Goal: Feedback & Contribution: Submit feedback/report problem

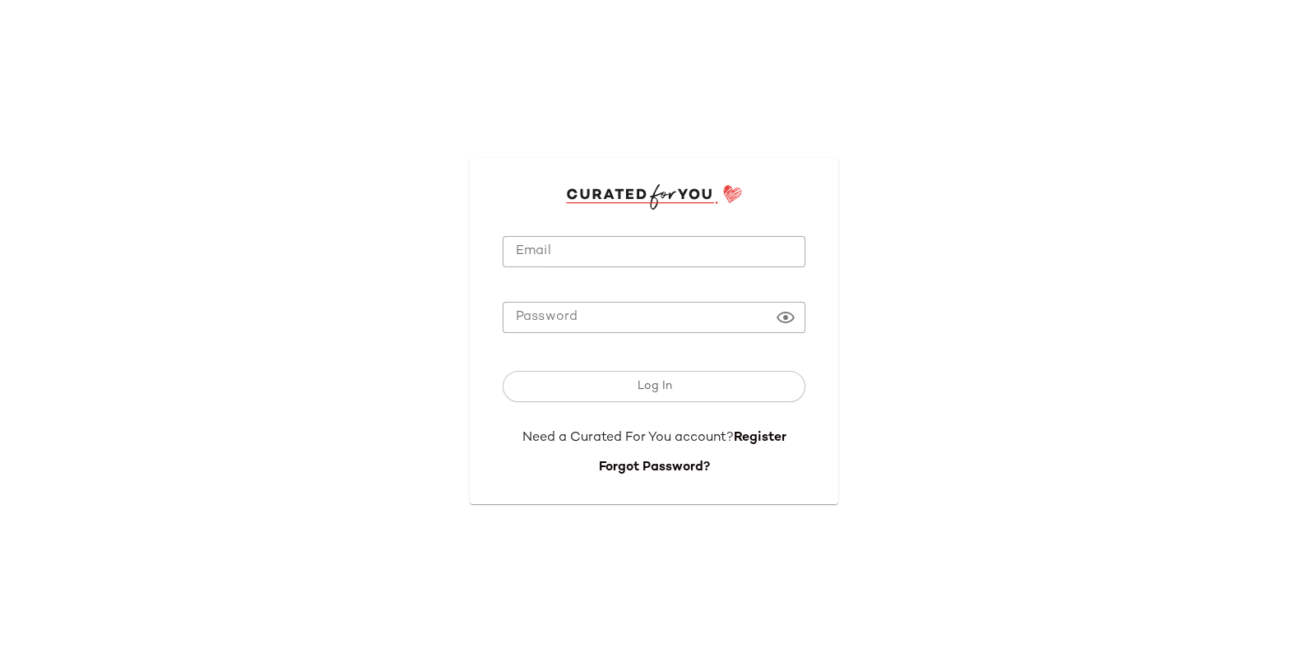
type input "**********"
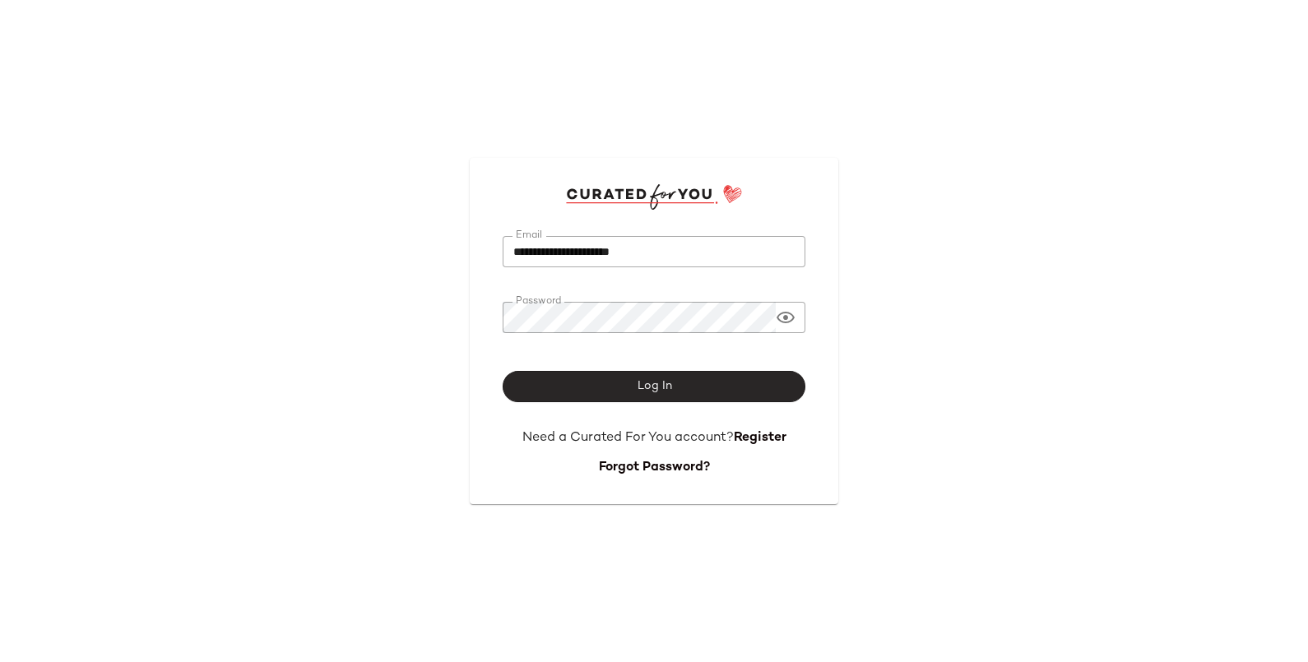
click at [684, 386] on button "Log In" at bounding box center [654, 386] width 303 height 31
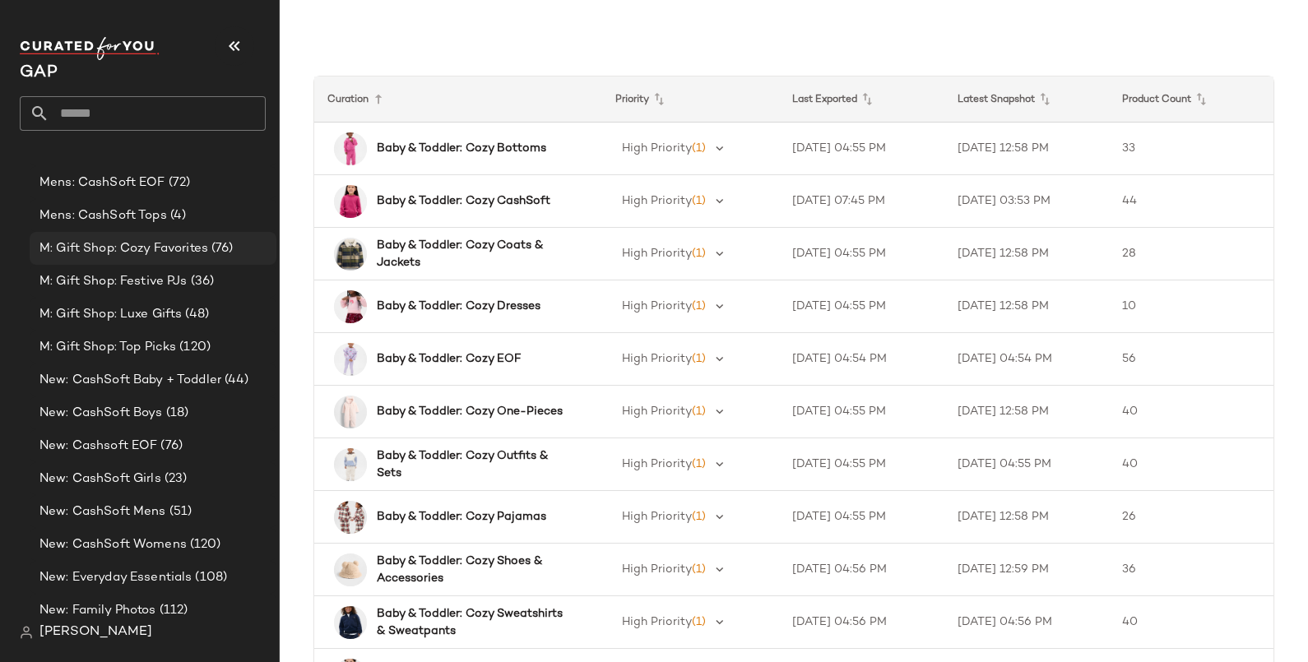
scroll to position [1336, 0]
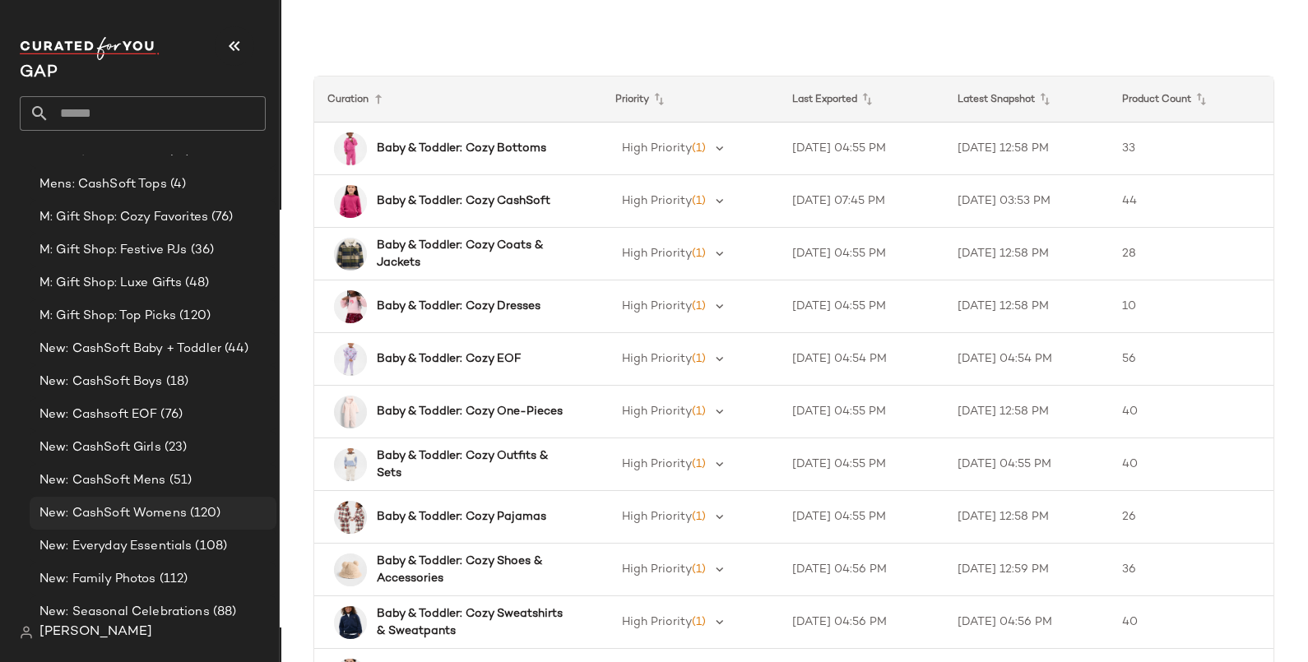
click at [137, 508] on span "New: CashSoft Womens" at bounding box center [112, 513] width 147 height 19
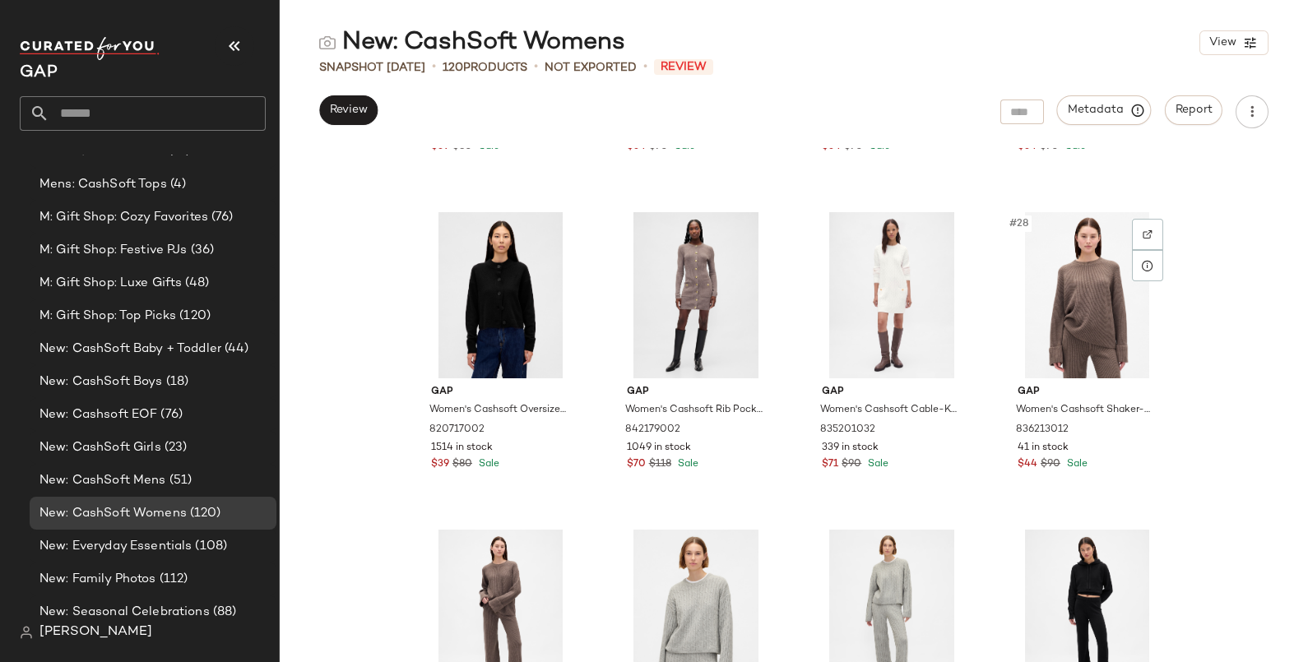
scroll to position [2172, 0]
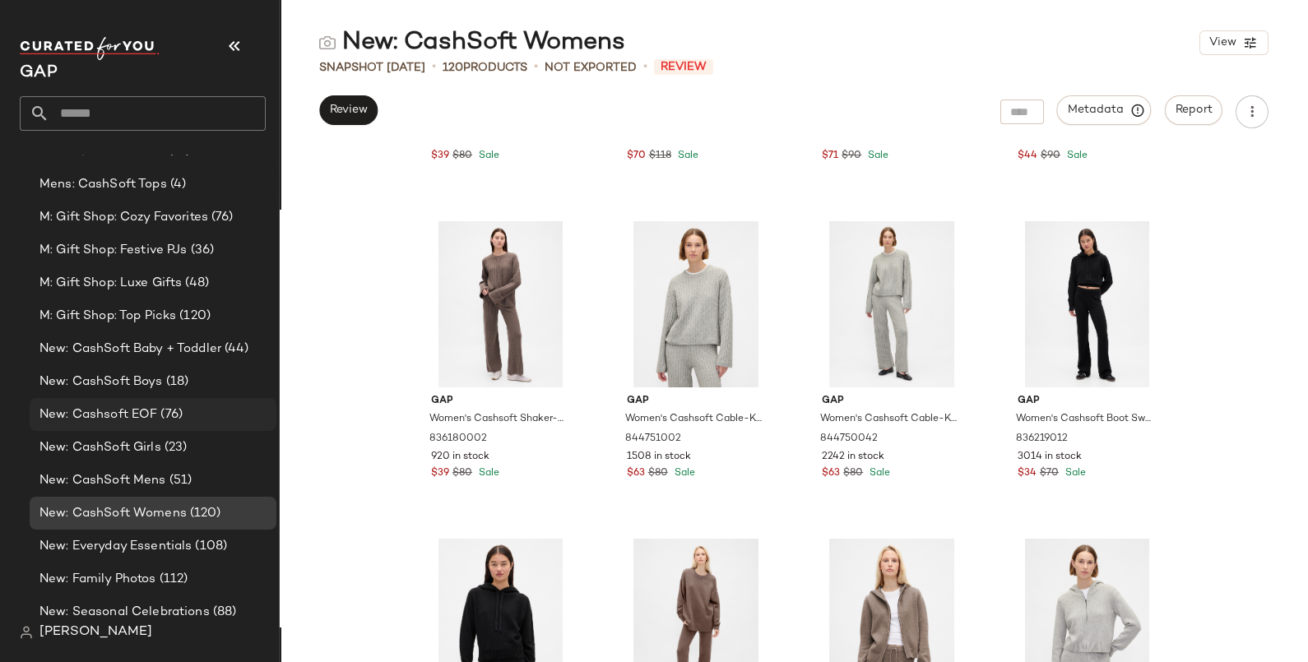
click at [166, 414] on span "(76)" at bounding box center [169, 415] width 25 height 19
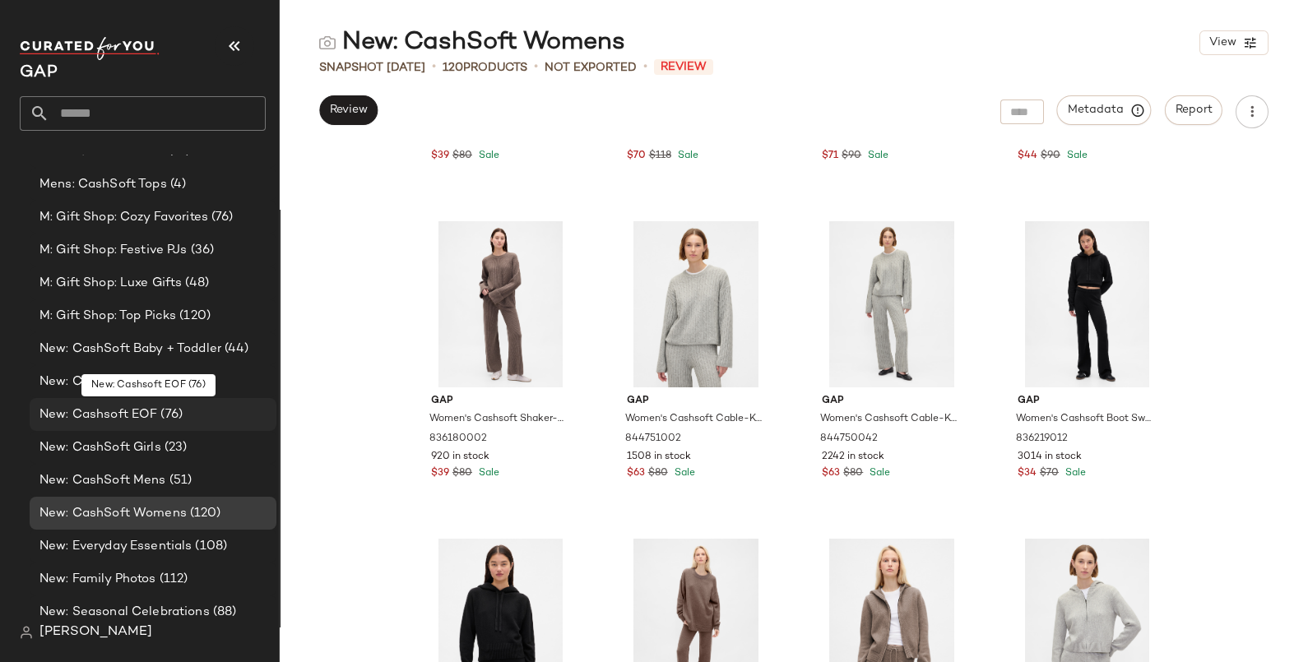
click at [166, 414] on span "(76)" at bounding box center [169, 415] width 25 height 19
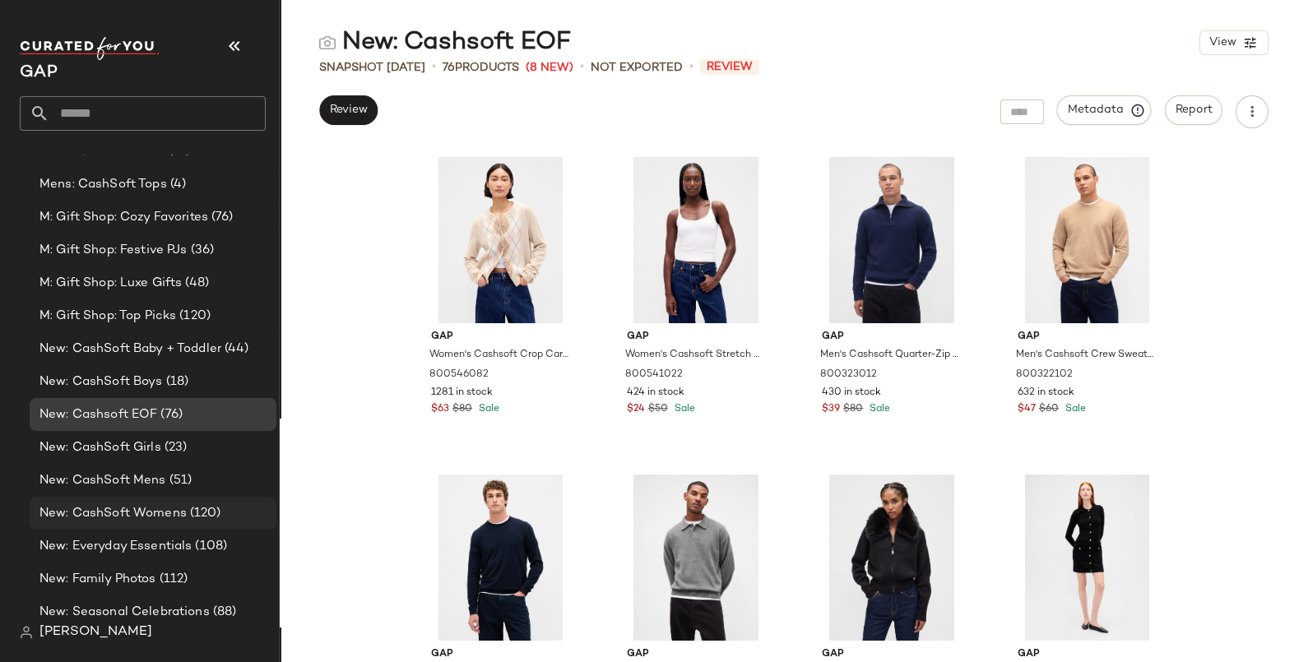
click at [189, 502] on div "New: CashSoft Womens (120)" at bounding box center [153, 513] width 247 height 33
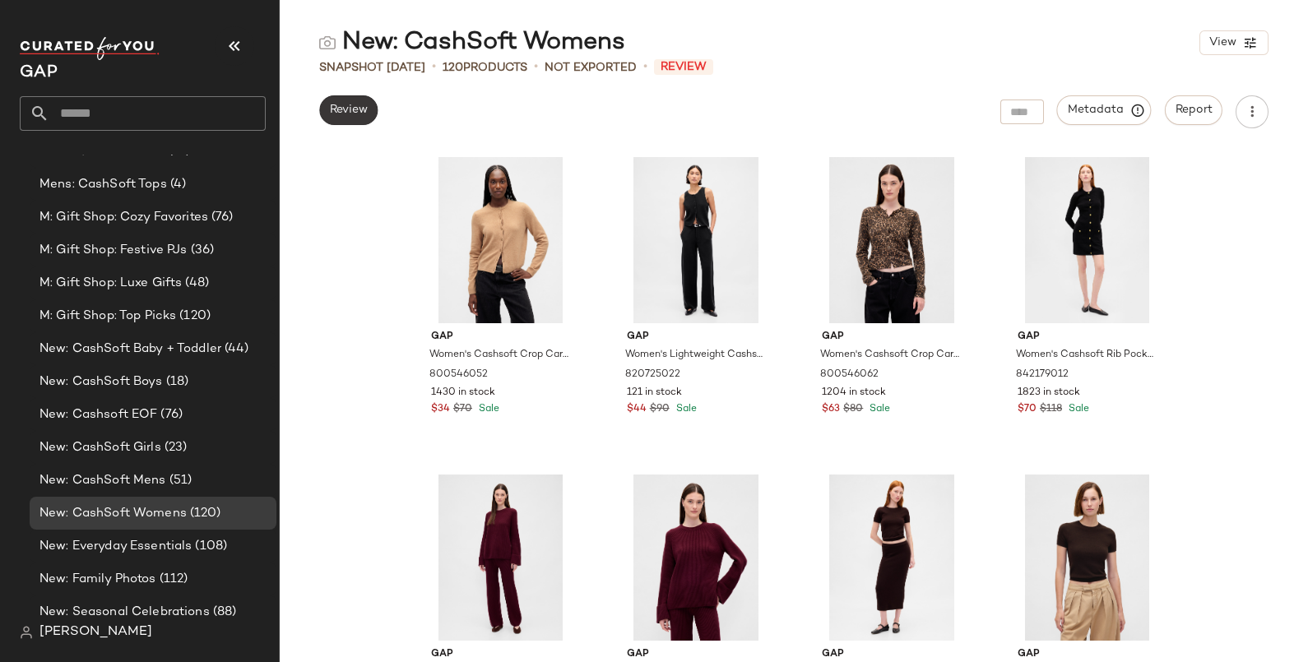
click at [334, 111] on span "Review" at bounding box center [348, 110] width 39 height 13
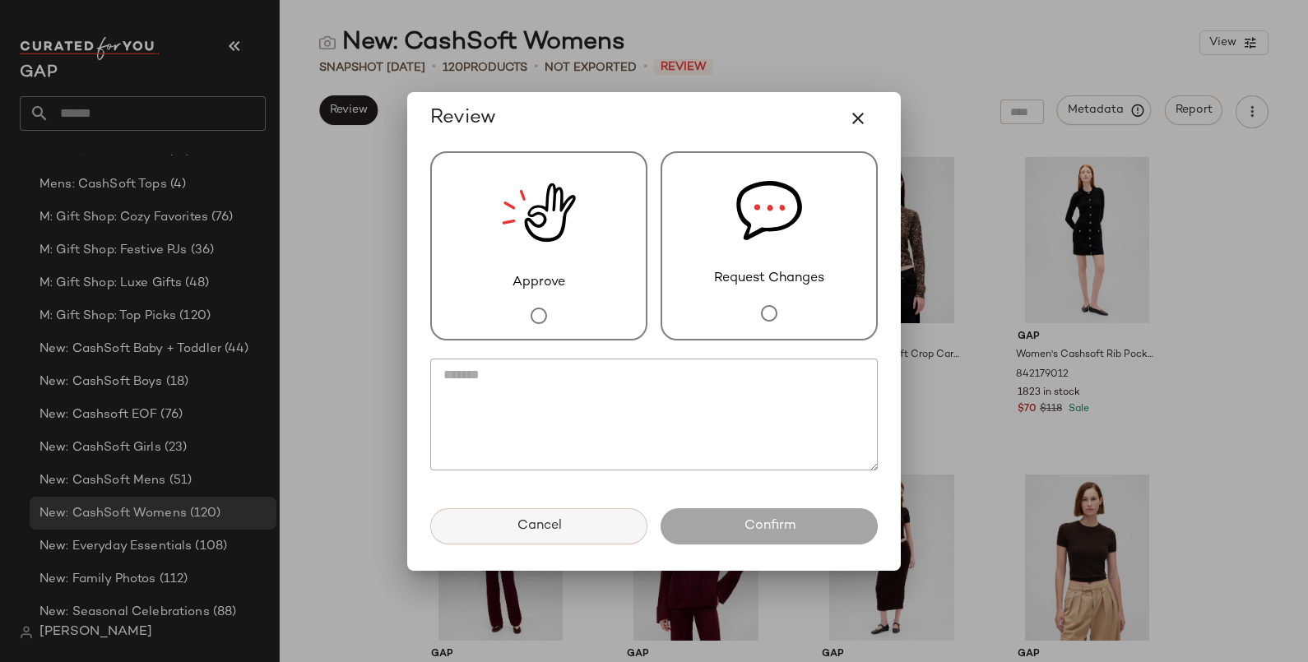
click at [613, 531] on button "Cancel" at bounding box center [538, 526] width 217 height 36
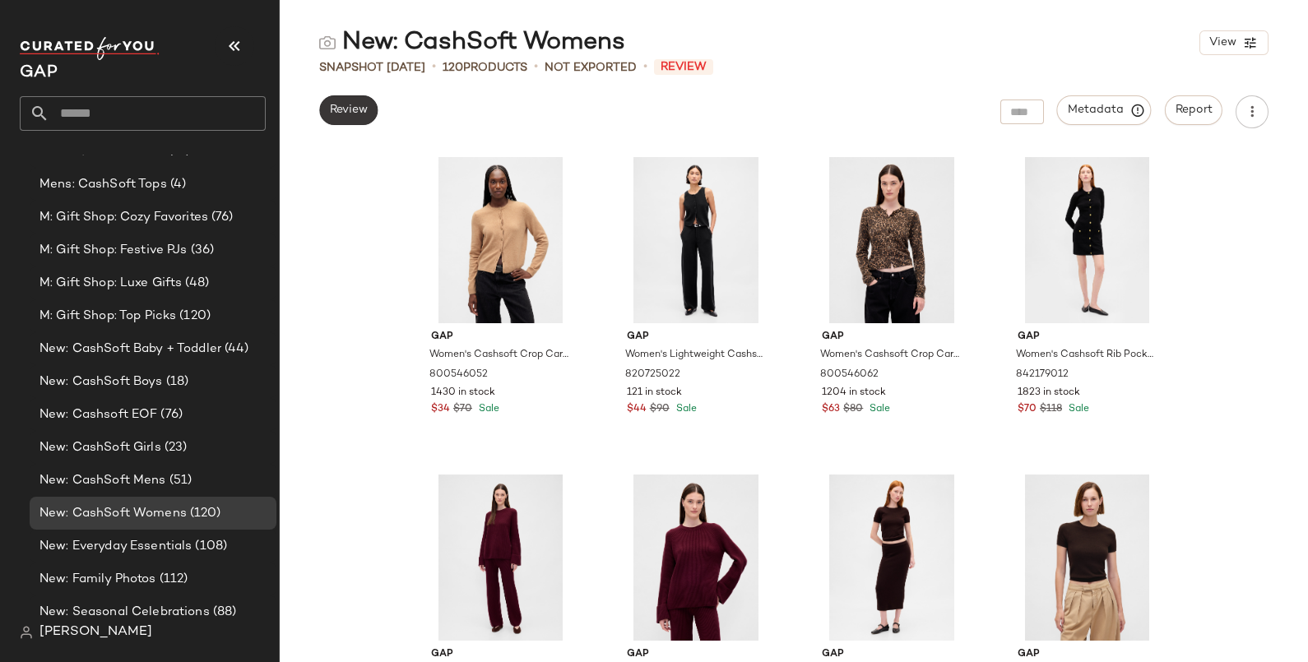
click at [343, 107] on span "Review" at bounding box center [348, 110] width 39 height 13
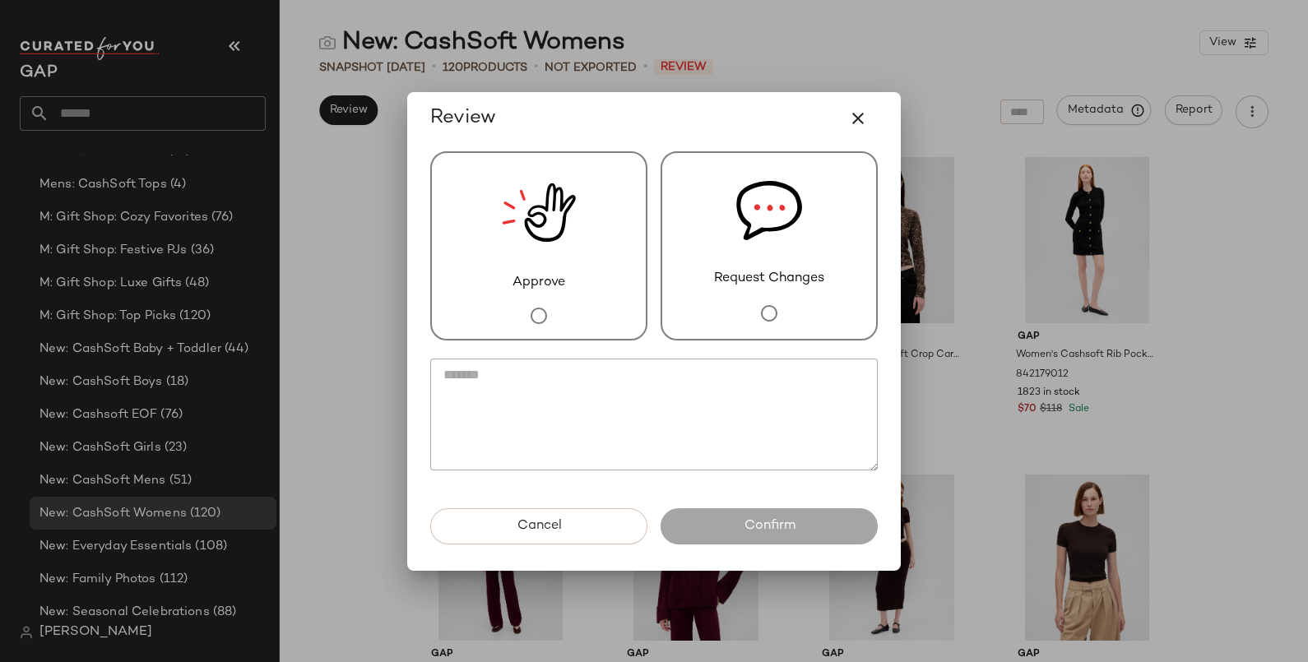
click at [610, 247] on div "Approve" at bounding box center [538, 245] width 217 height 189
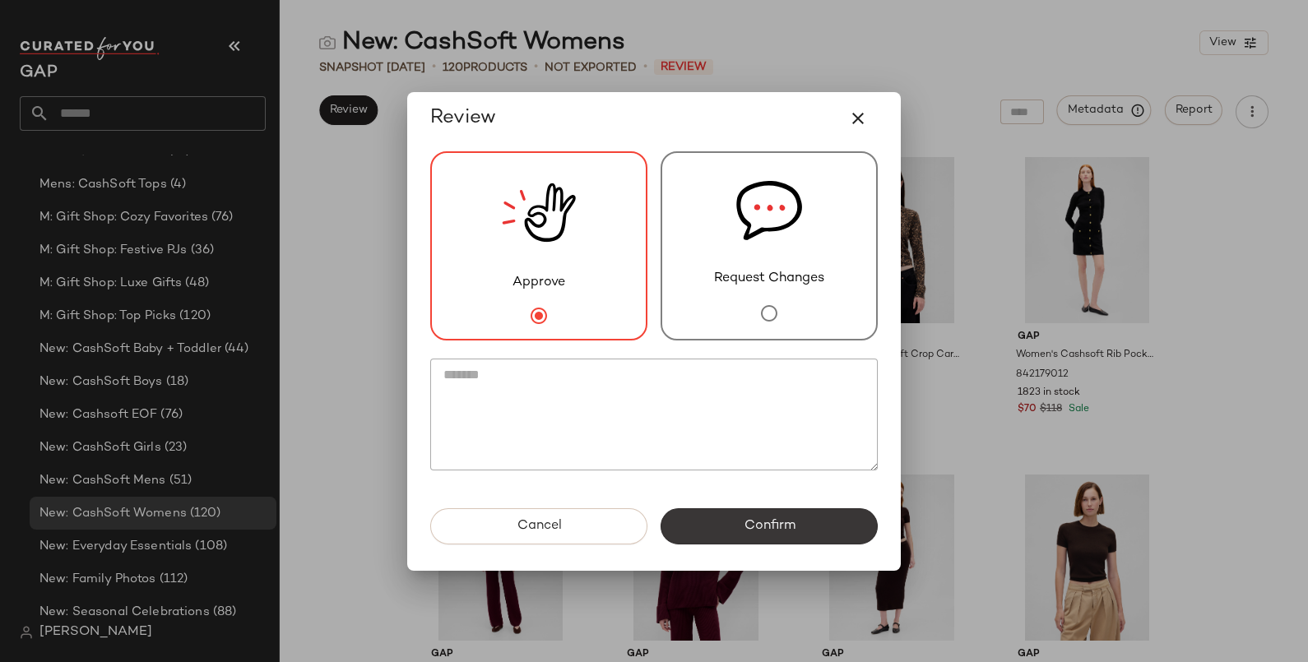
click at [839, 531] on button "Confirm" at bounding box center [769, 526] width 217 height 36
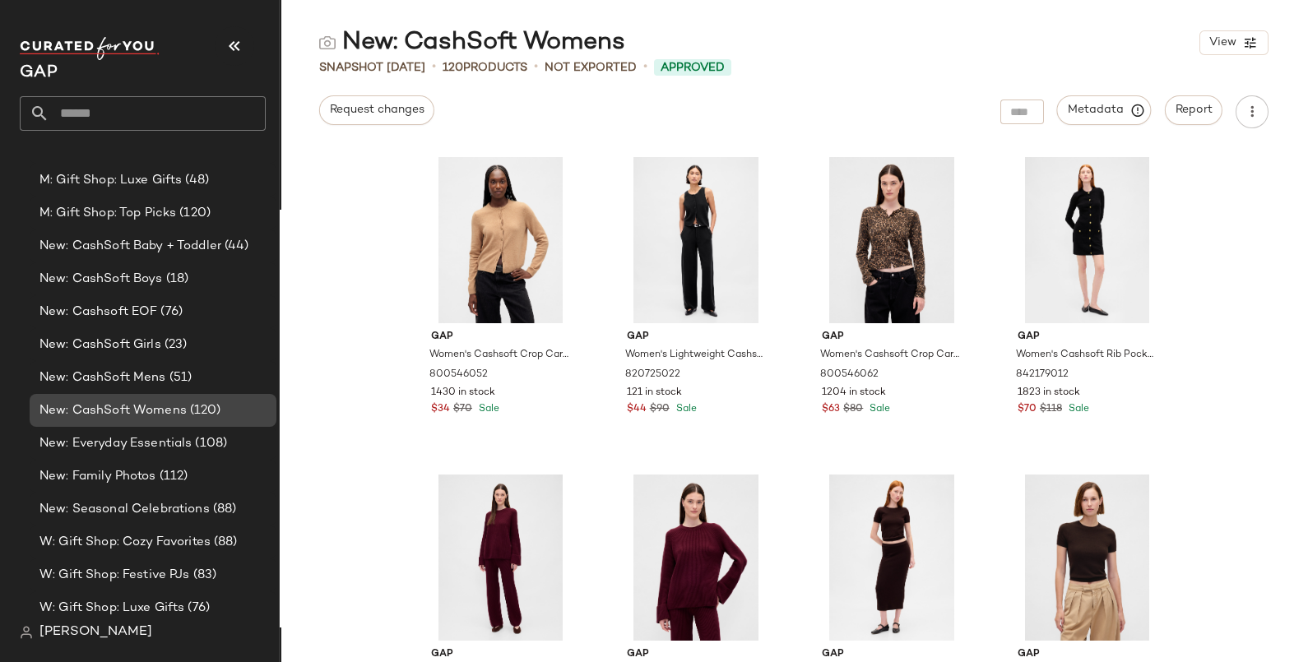
scroll to position [1644, 0]
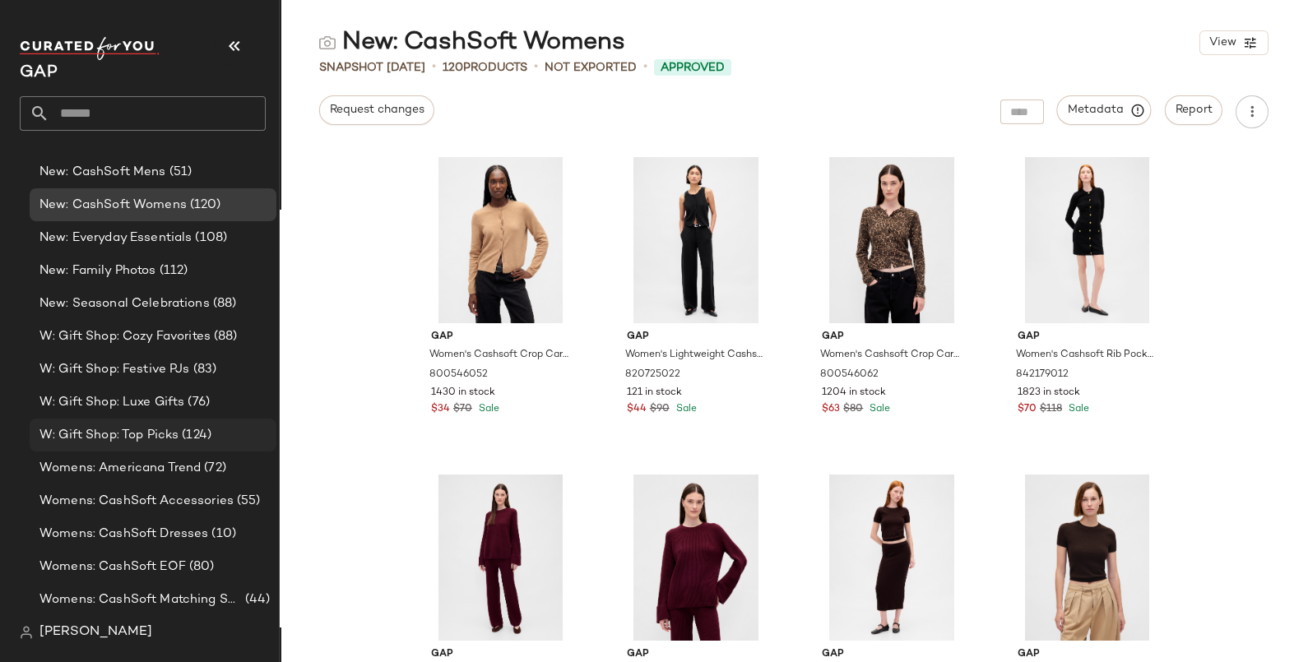
click at [171, 432] on span "W: Gift Shop: Top Picks" at bounding box center [108, 435] width 139 height 19
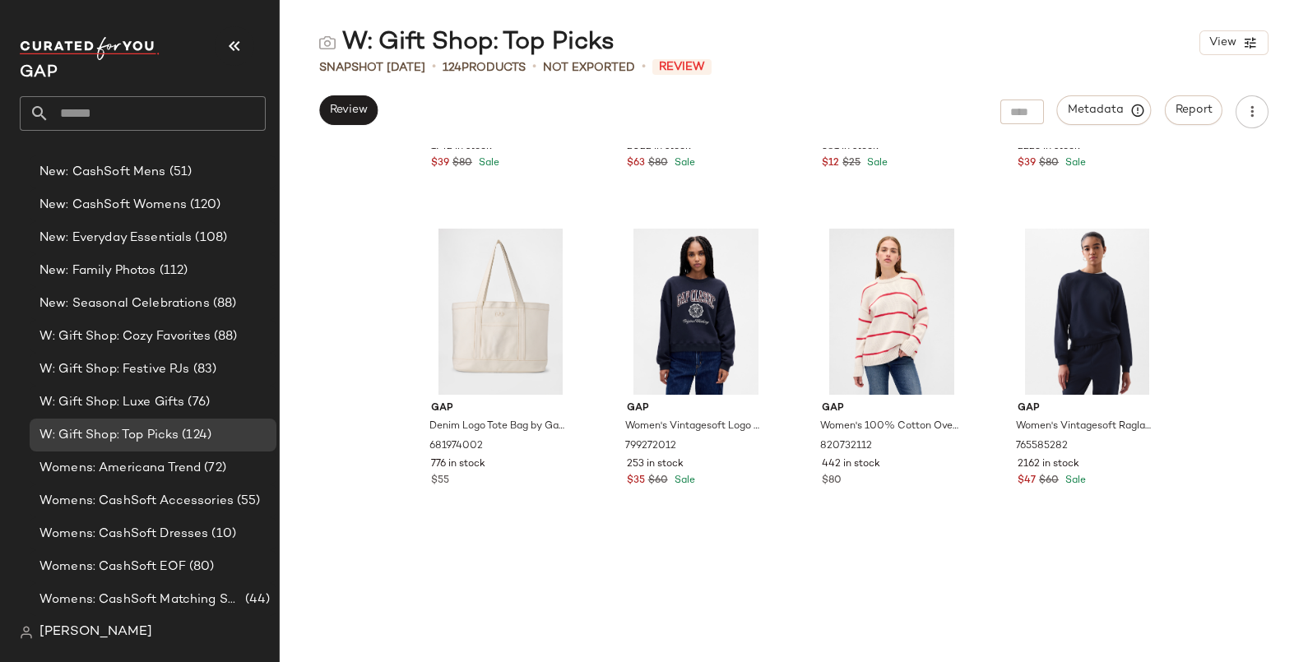
scroll to position [938, 0]
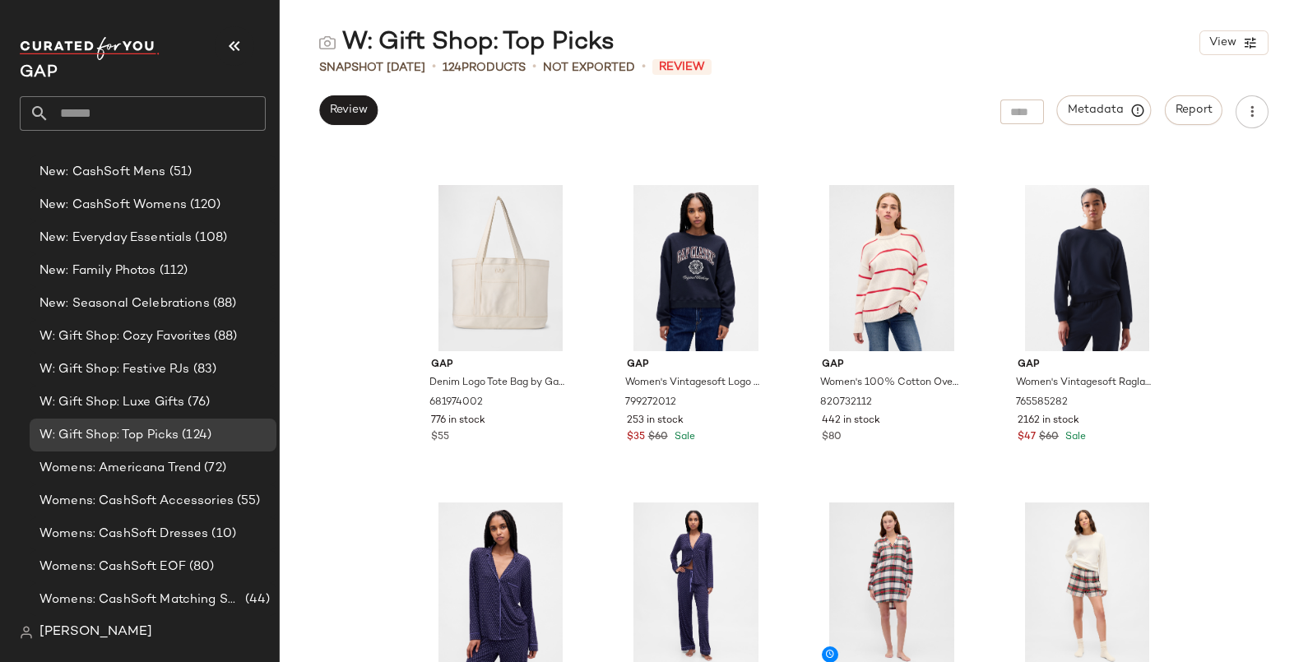
click at [1193, 348] on div "Gap Women's Cashsoft Sweater Zip Hoodie by Gap Dark Navy Blue Size XS 820726062…" at bounding box center [794, 405] width 1028 height 514
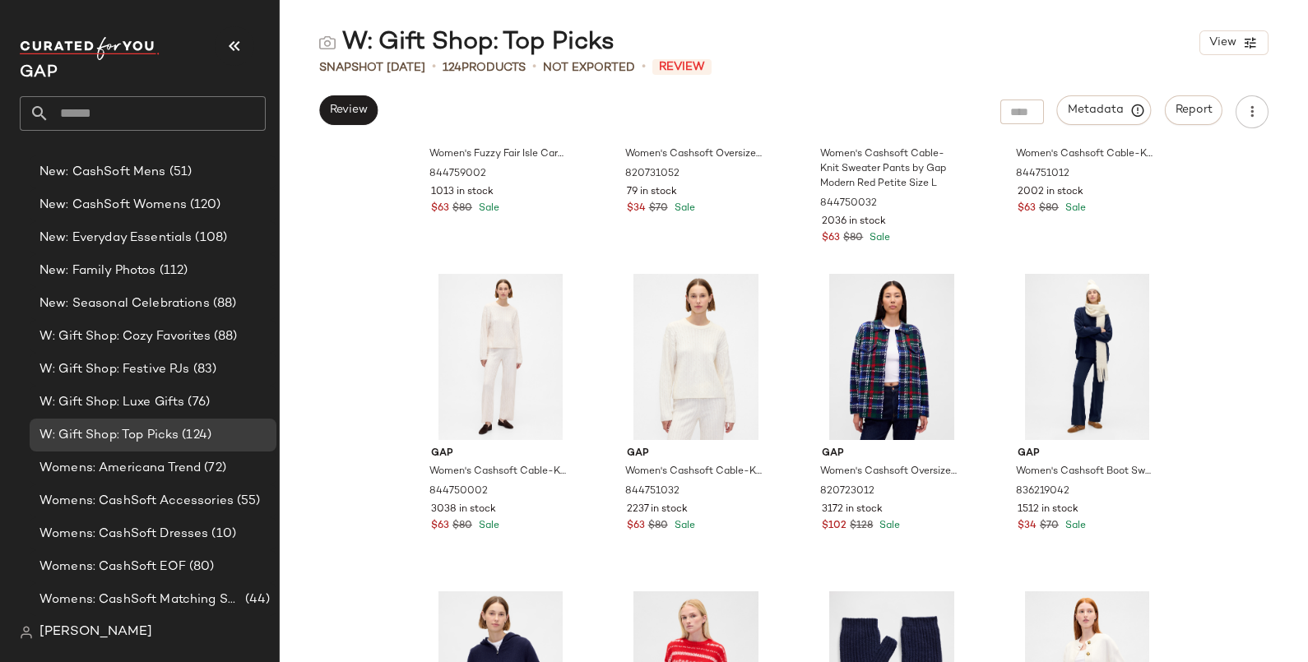
scroll to position [0, 0]
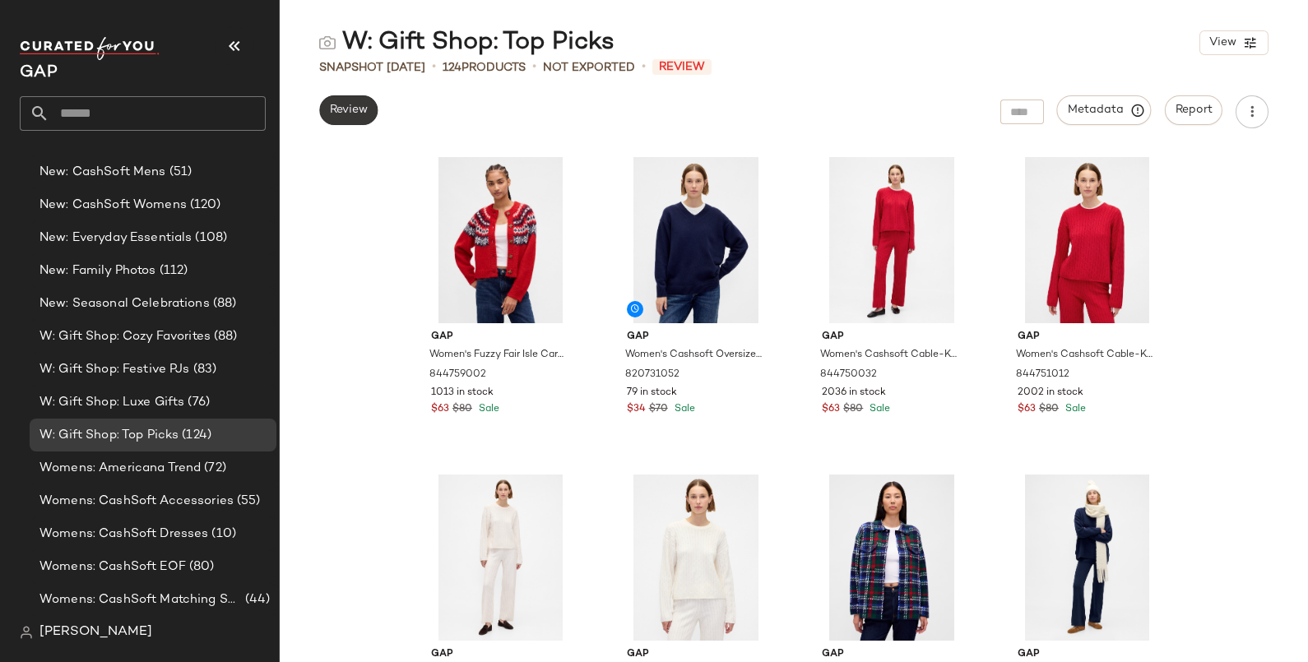
click at [341, 104] on span "Review" at bounding box center [348, 110] width 39 height 13
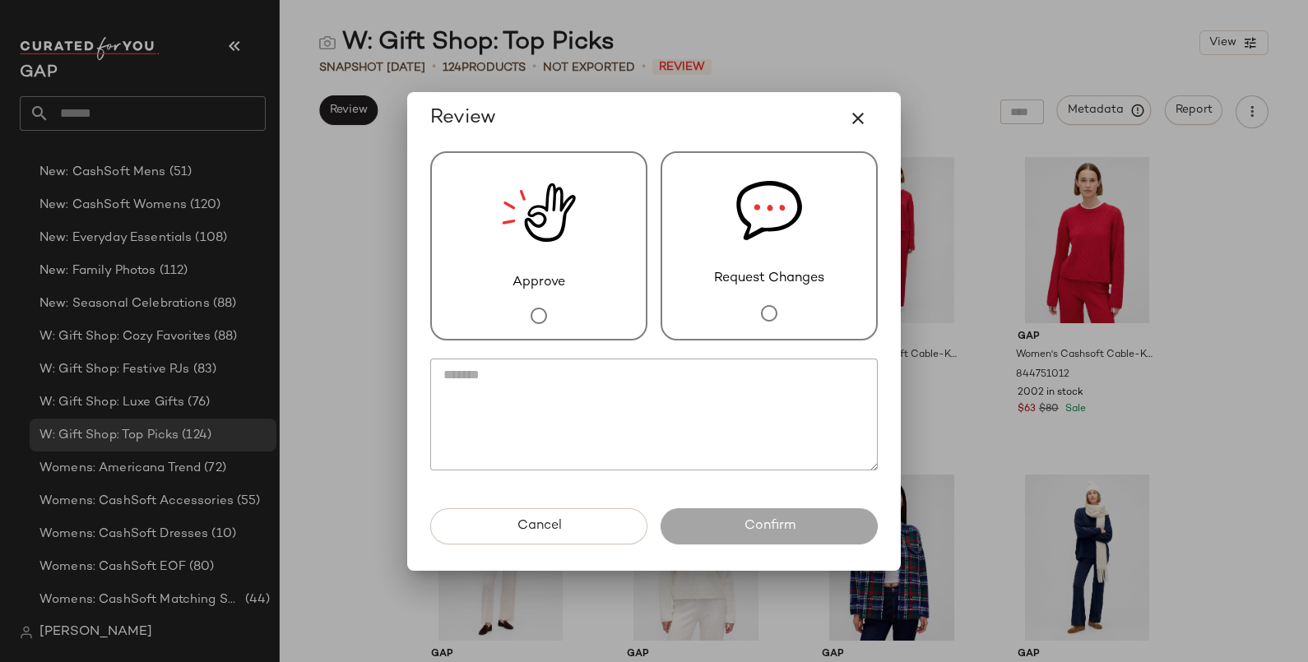
click at [724, 284] on span "Request Changes" at bounding box center [769, 279] width 110 height 20
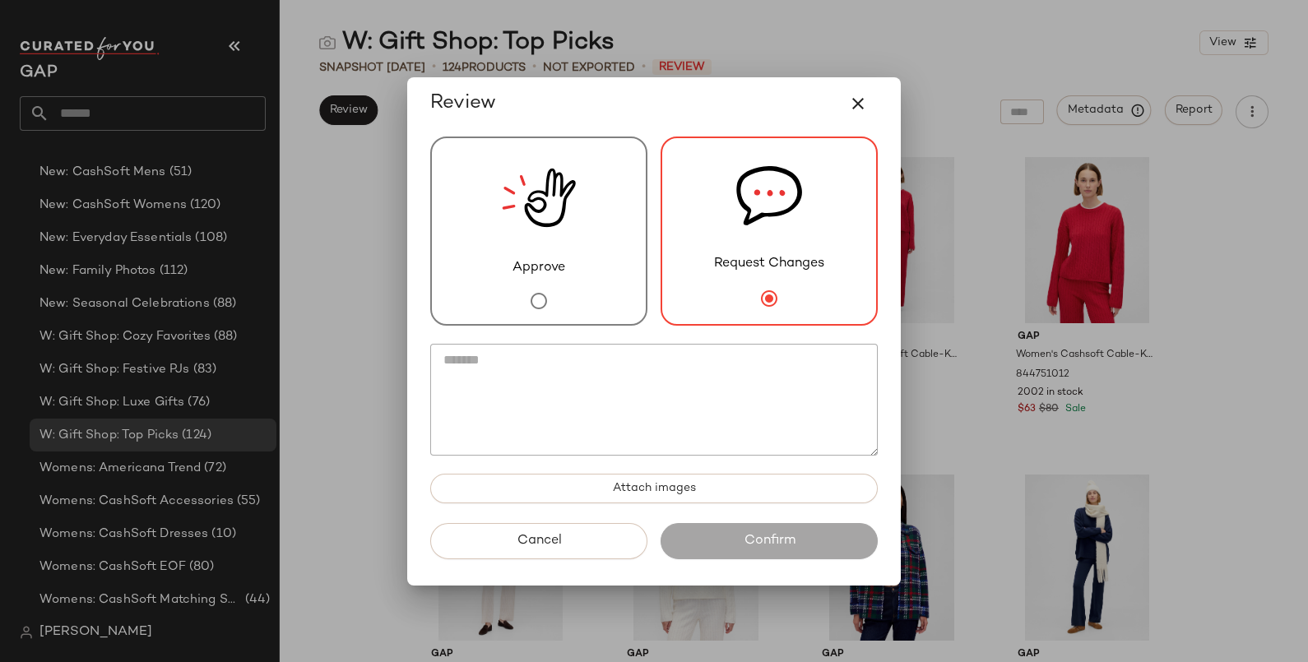
click at [670, 372] on textarea at bounding box center [653, 400] width 447 height 112
paste textarea "**********"
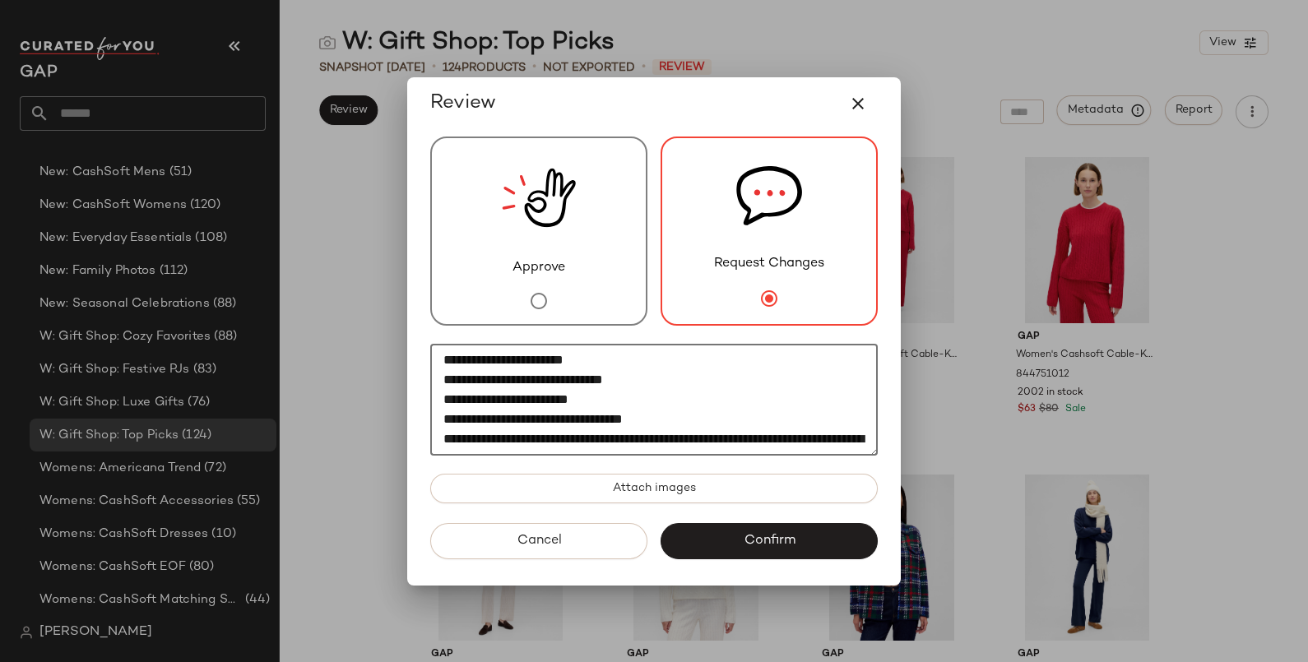
scroll to position [71, 0]
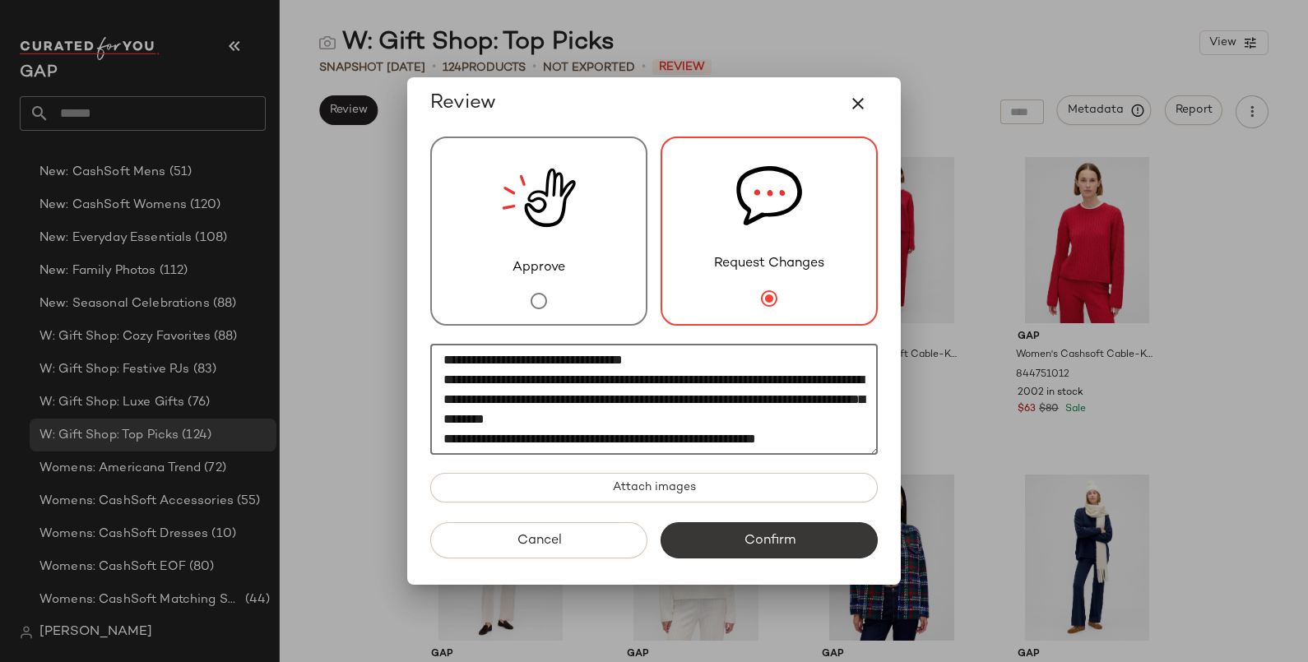
type textarea "**********"
click at [716, 539] on button "Confirm" at bounding box center [769, 540] width 217 height 36
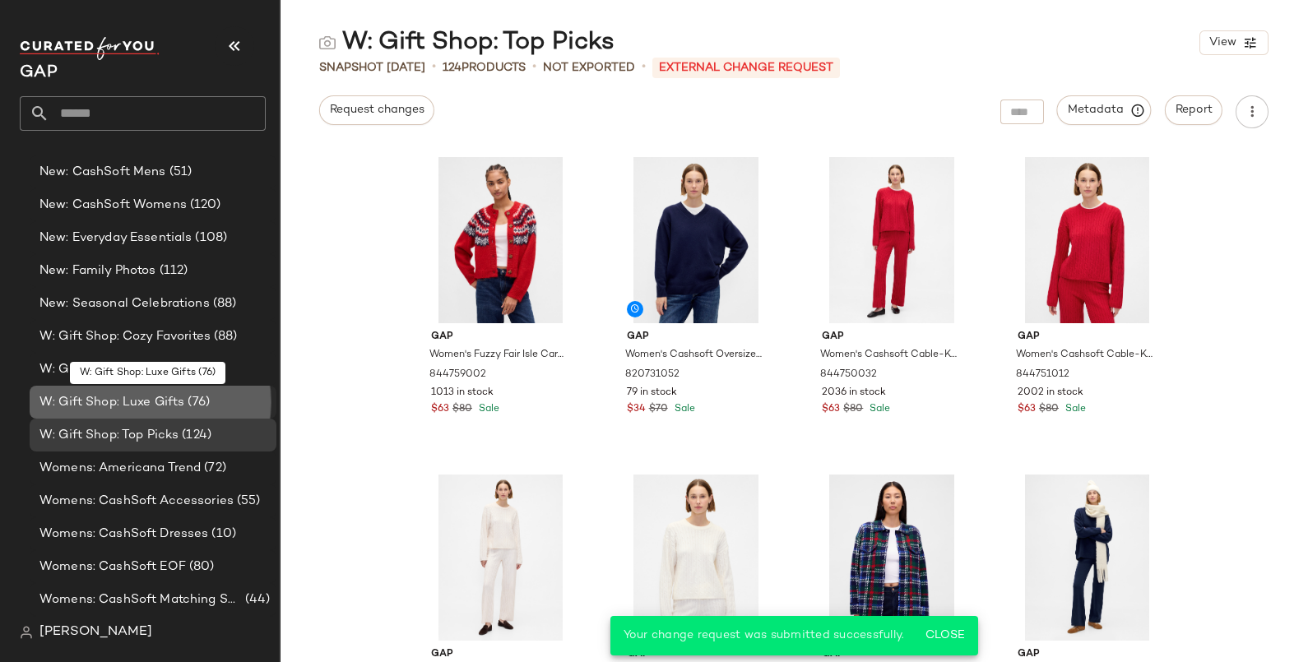
click at [139, 399] on span "W: Gift Shop: Luxe Gifts" at bounding box center [111, 402] width 145 height 19
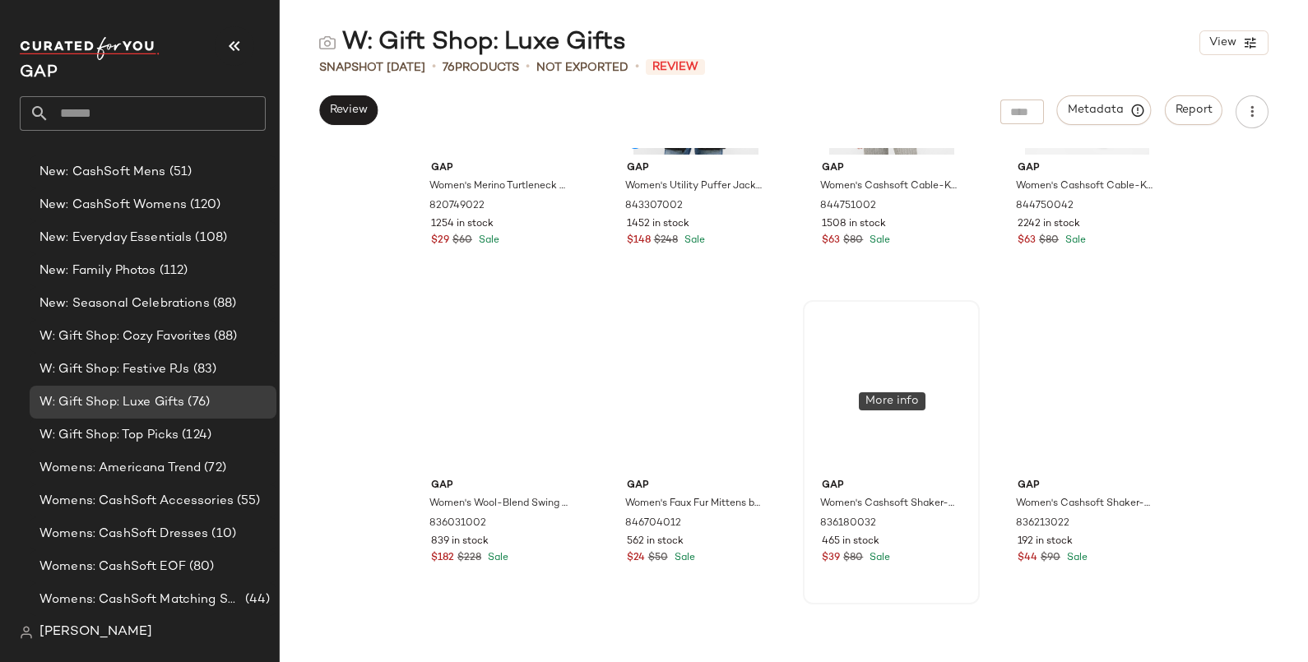
scroll to position [4022, 0]
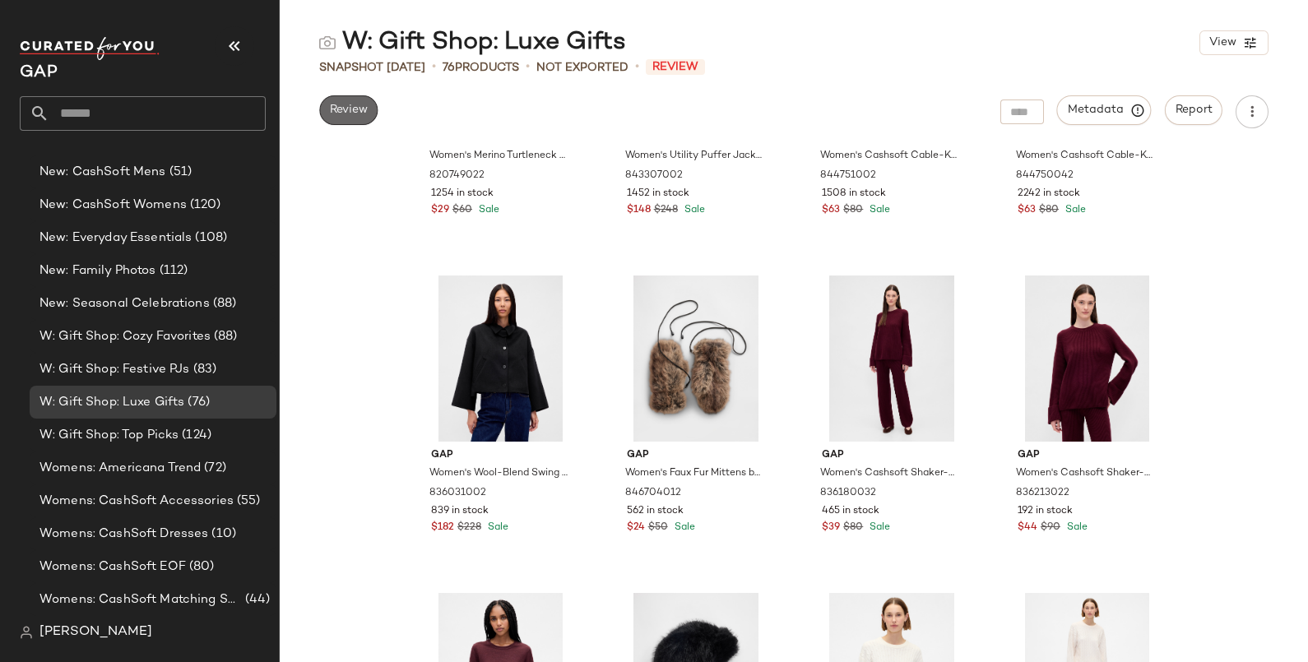
click at [351, 111] on span "Review" at bounding box center [348, 110] width 39 height 13
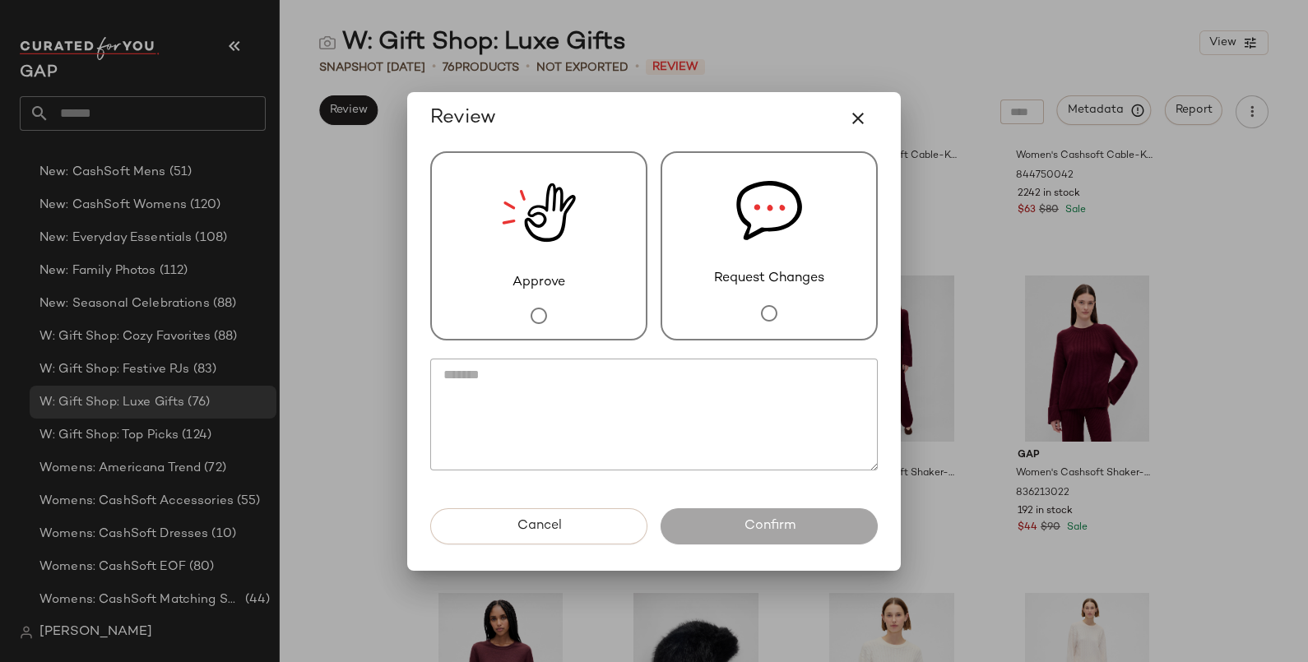
click at [730, 285] on span "Request Changes" at bounding box center [769, 279] width 110 height 20
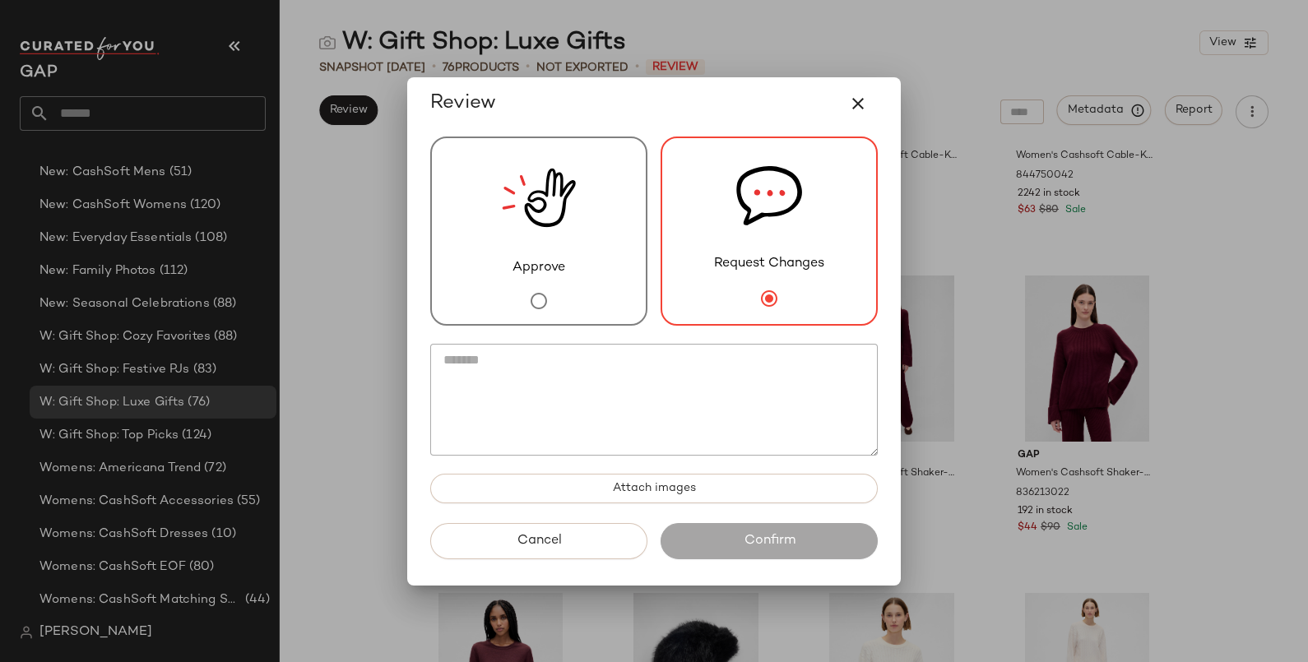
click at [693, 378] on textarea at bounding box center [653, 400] width 447 height 112
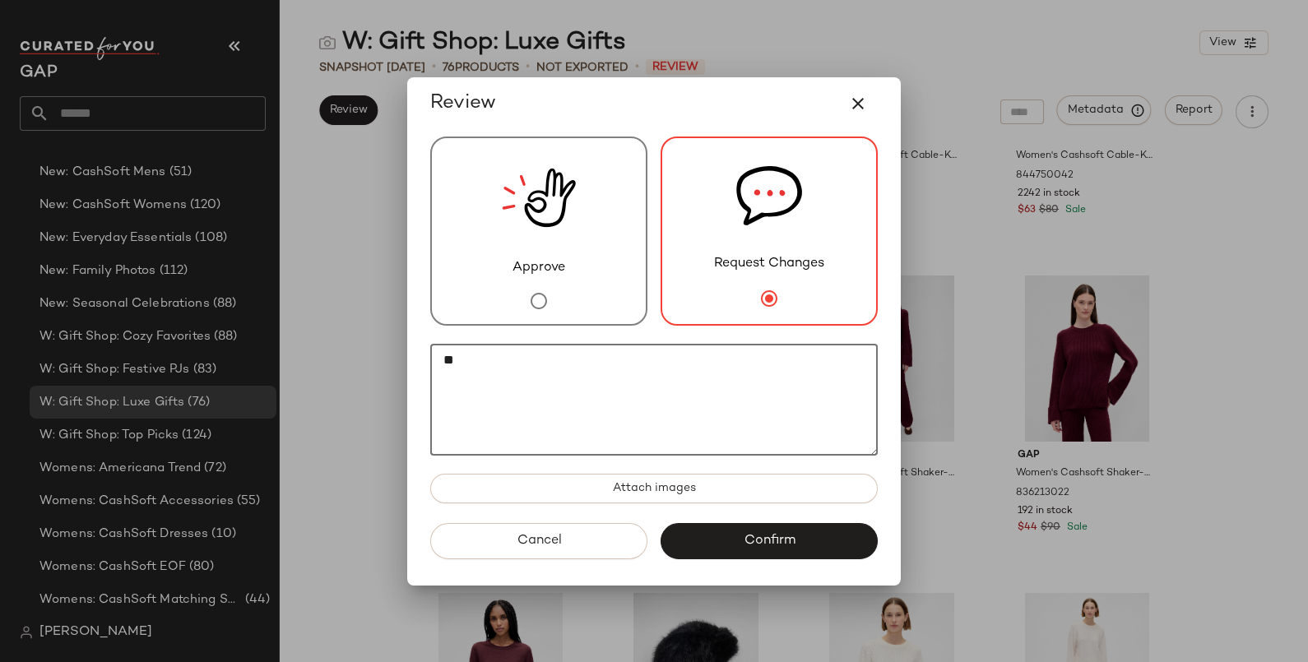
type textarea "*"
drag, startPoint x: 514, startPoint y: 385, endPoint x: 410, endPoint y: 349, distance: 110.6
click at [410, 349] on div "**********" at bounding box center [654, 331] width 494 height 508
type textarea "**********"
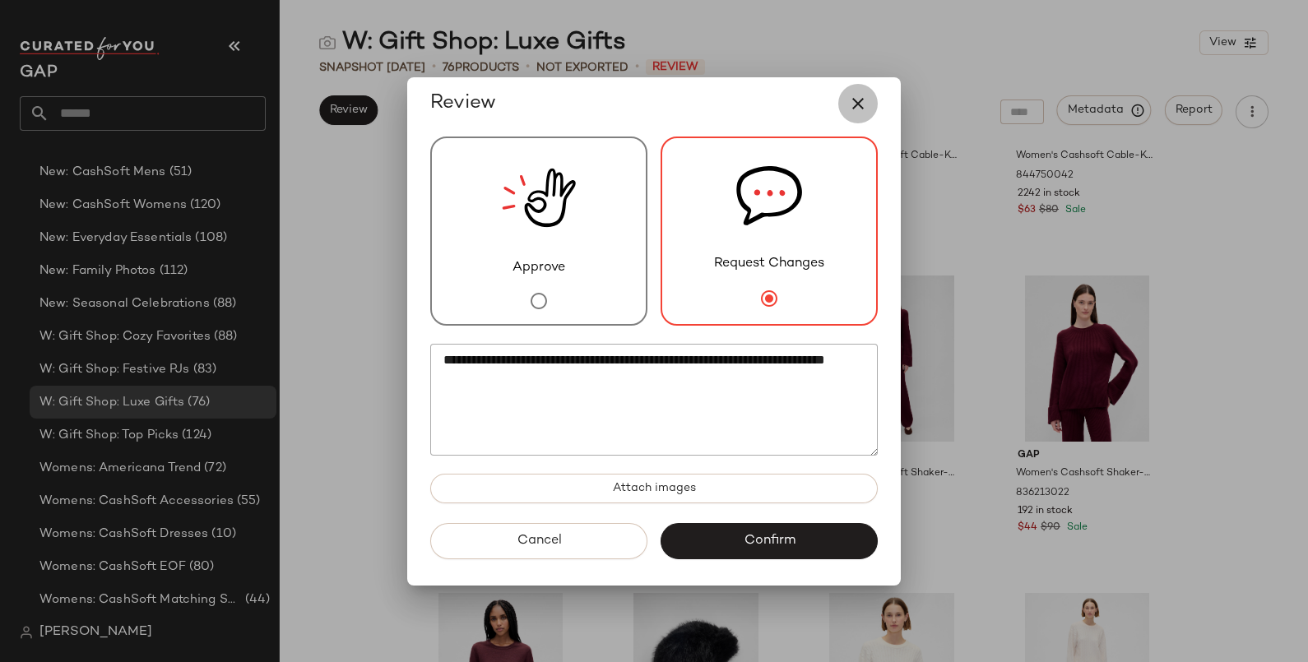
click at [850, 97] on icon "button" at bounding box center [858, 104] width 20 height 20
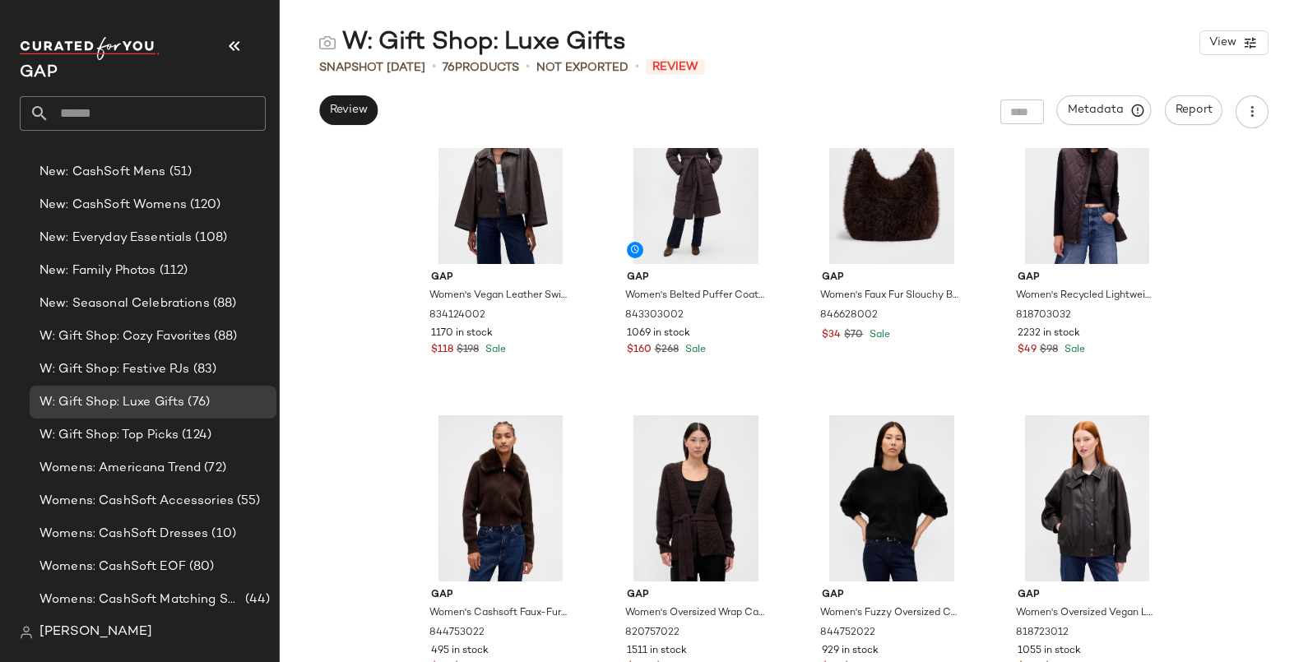
scroll to position [0, 0]
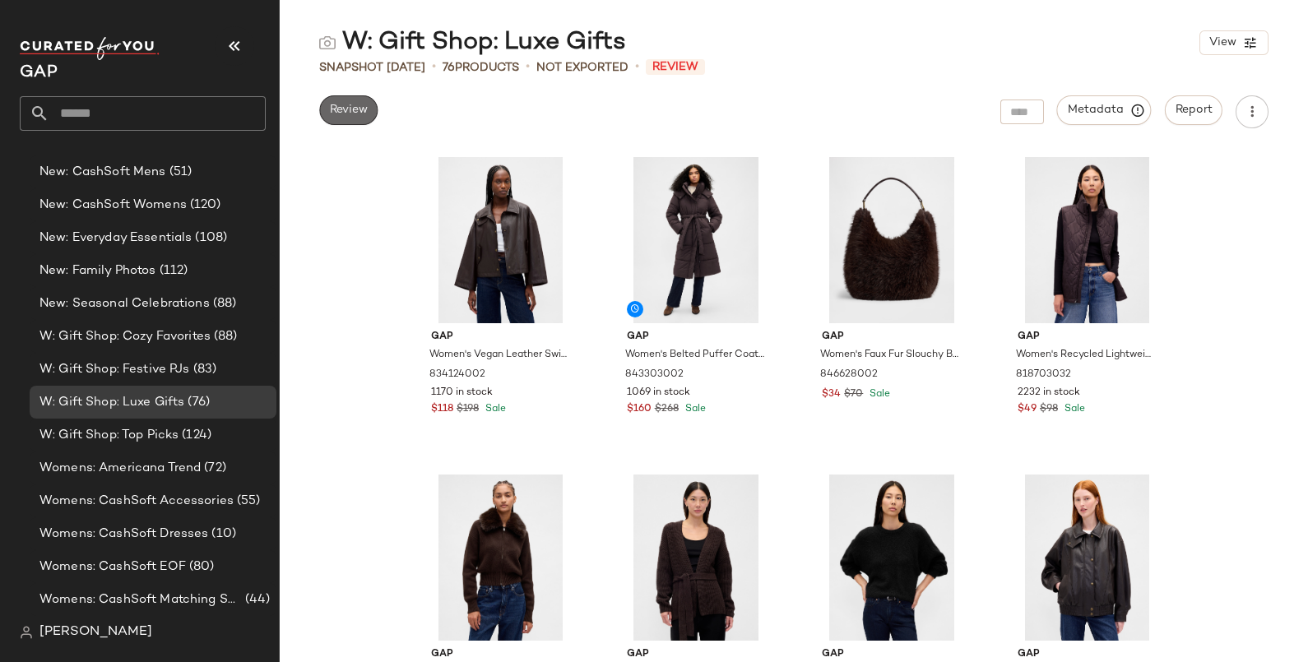
click at [356, 107] on span "Review" at bounding box center [348, 110] width 39 height 13
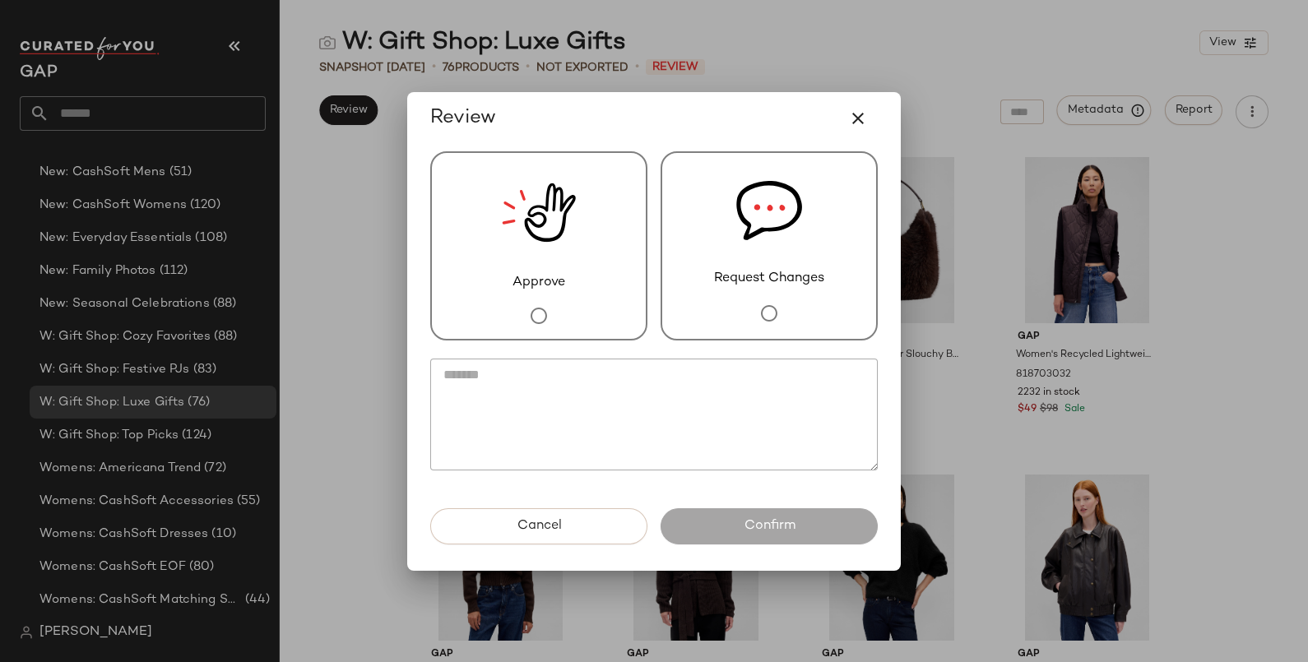
click at [678, 263] on div "Request Changes" at bounding box center [769, 245] width 217 height 189
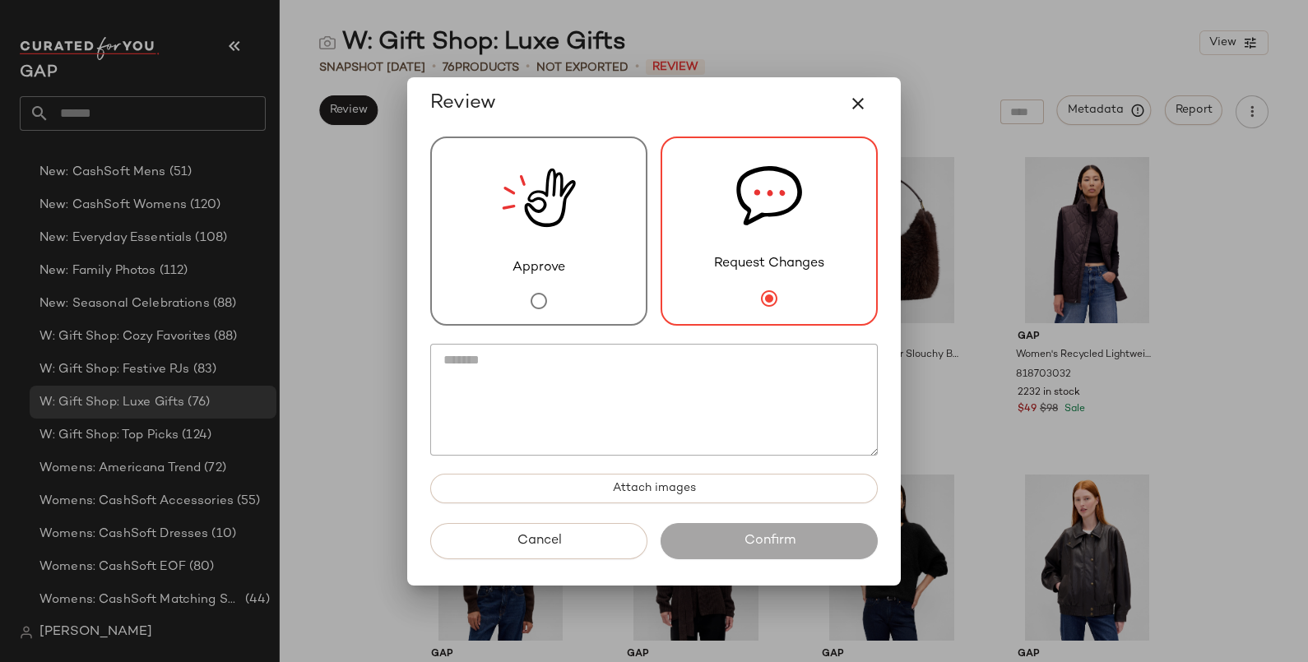
click at [647, 416] on textarea at bounding box center [653, 400] width 447 height 112
paste textarea "**********"
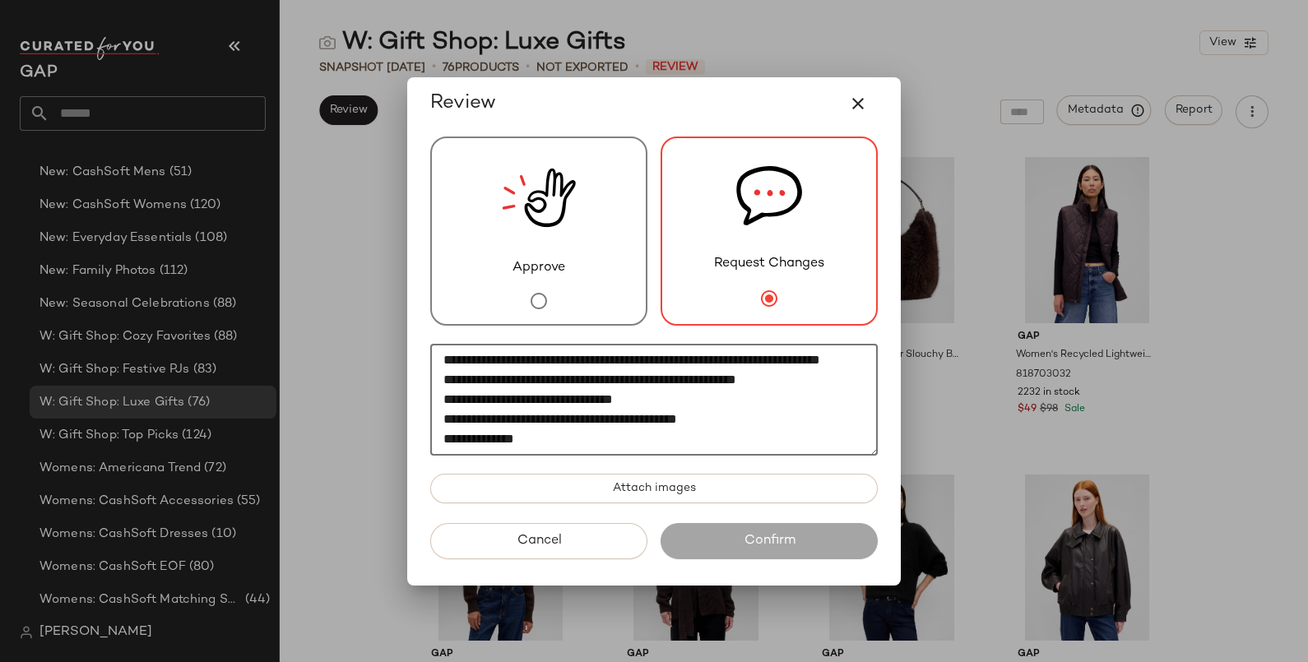
scroll to position [51, 0]
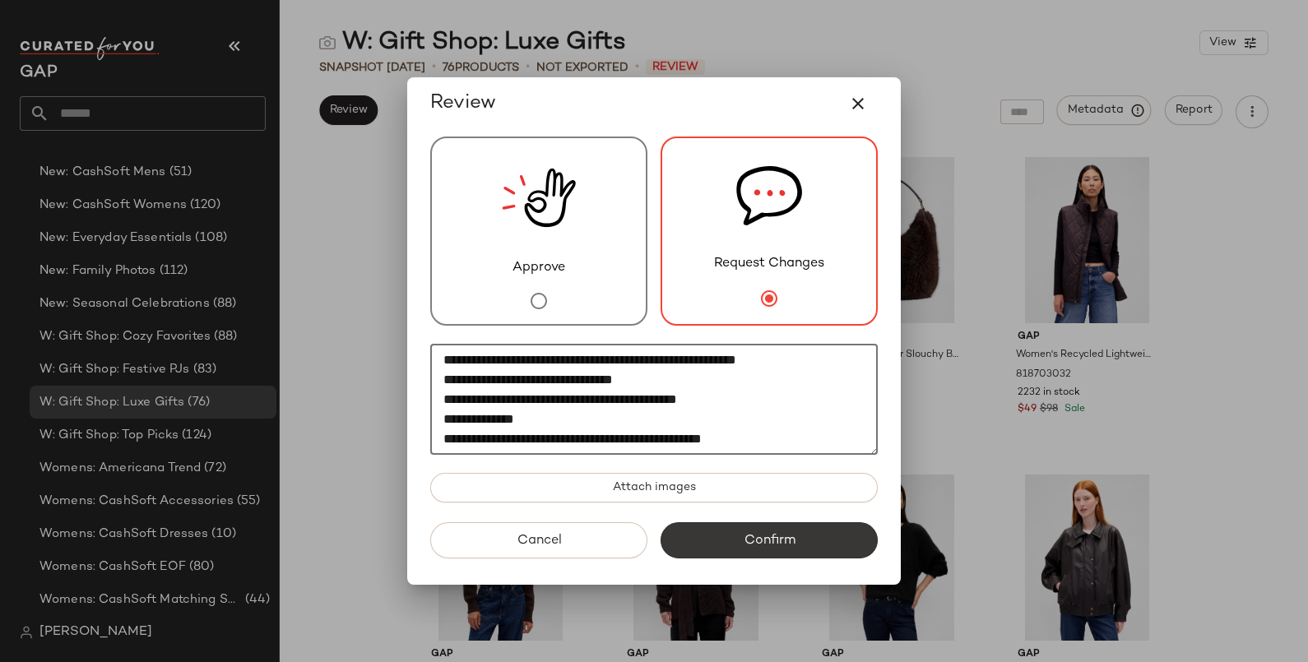
type textarea "**********"
click at [800, 533] on button "Confirm" at bounding box center [769, 540] width 217 height 36
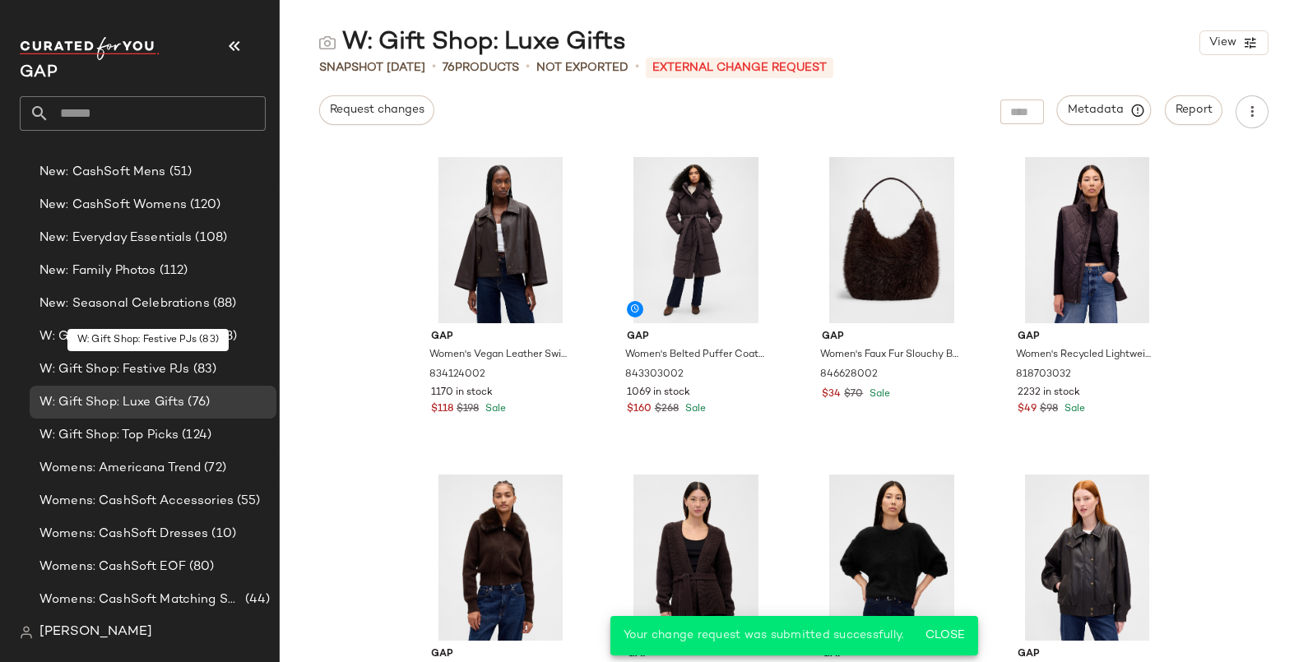
click at [182, 361] on span "W: Gift Shop: Festive PJs" at bounding box center [114, 369] width 151 height 19
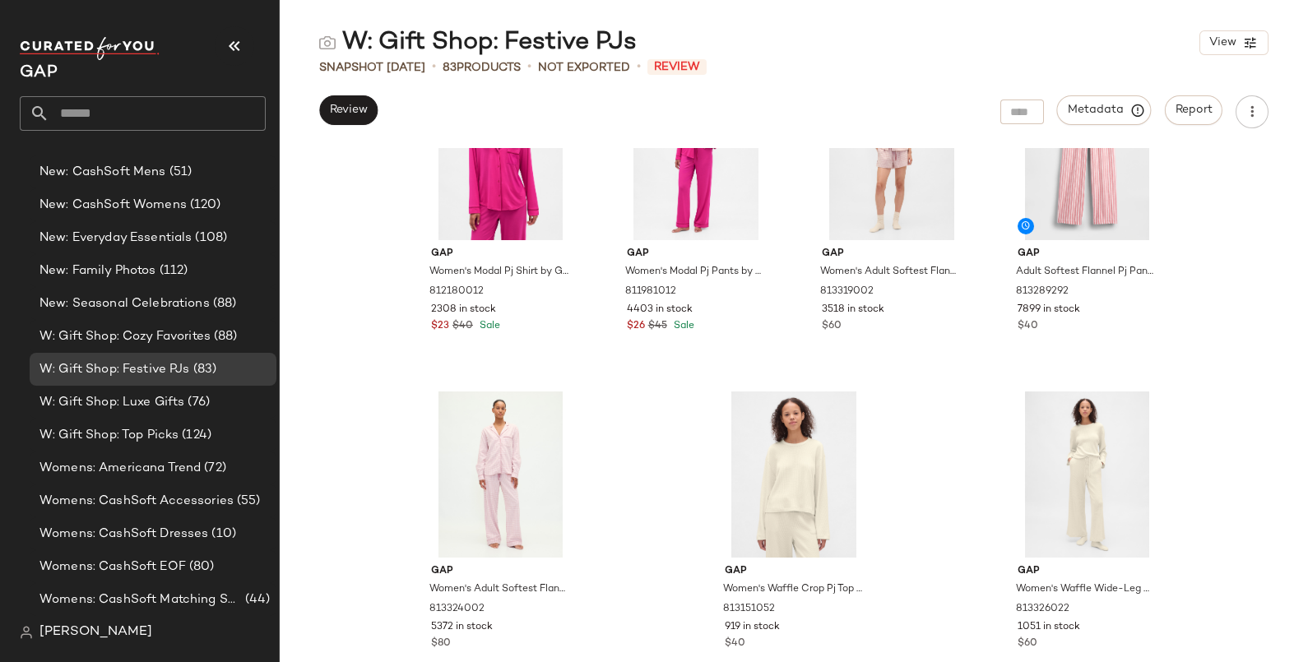
scroll to position [6156, 0]
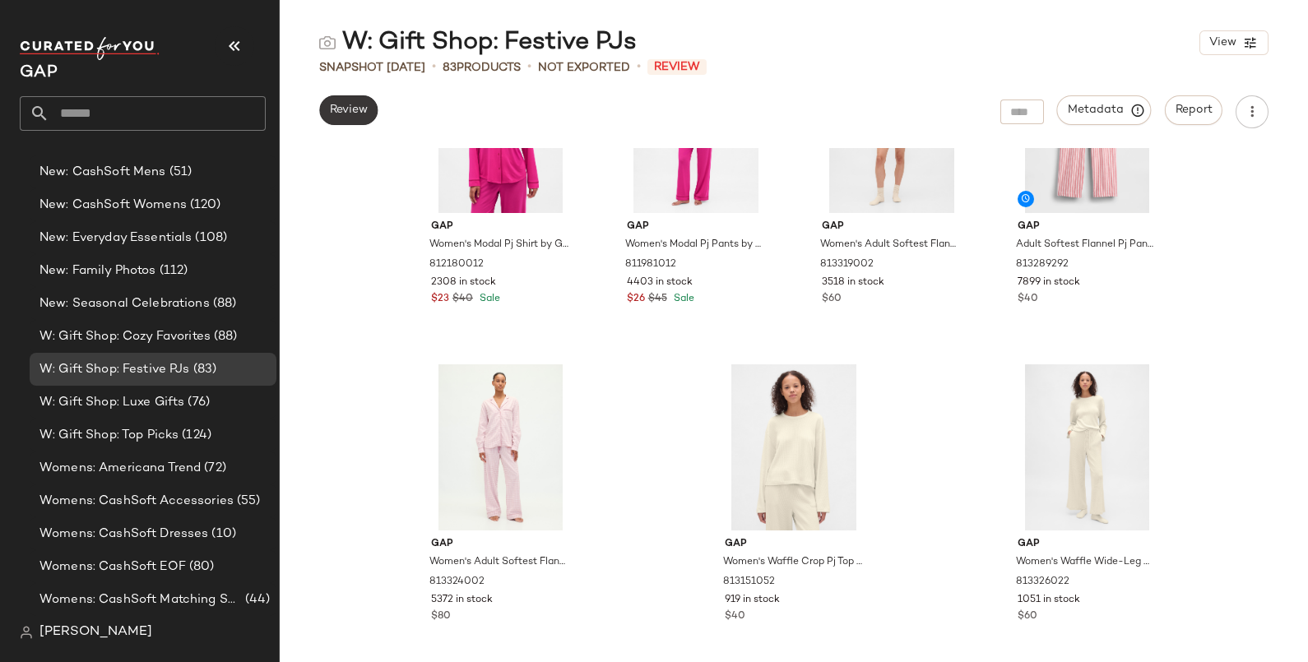
click at [355, 111] on span "Review" at bounding box center [348, 110] width 39 height 13
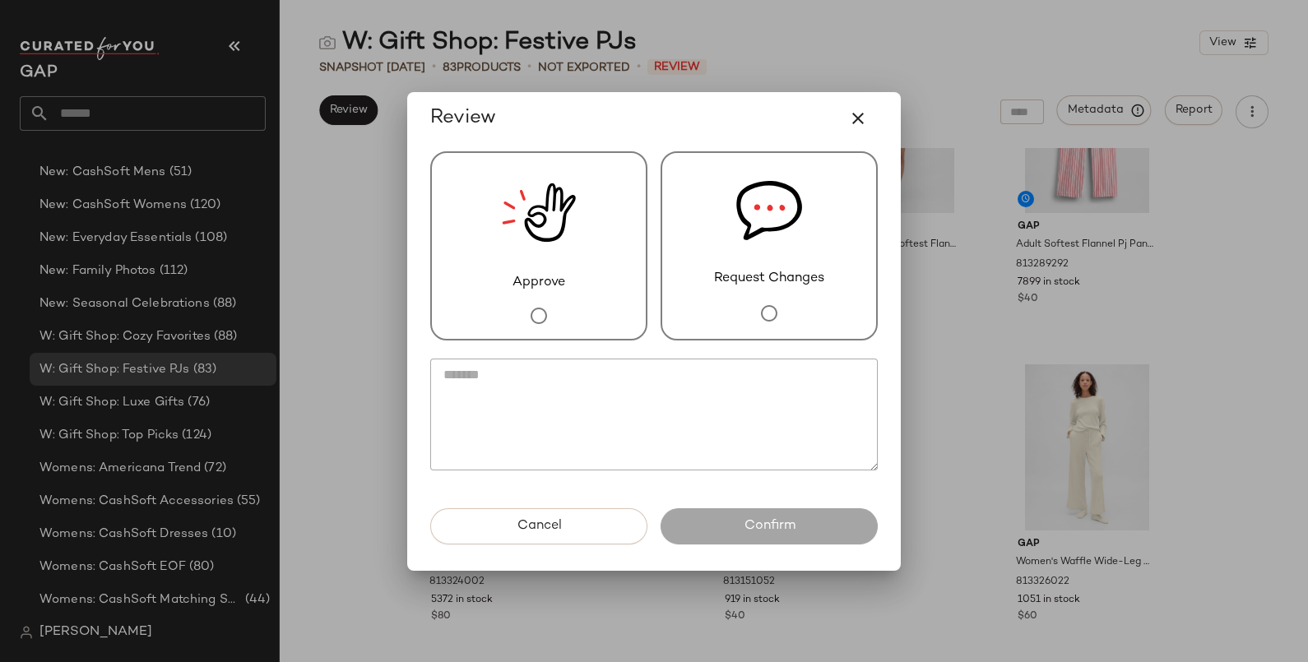
click at [781, 271] on span "Request Changes" at bounding box center [769, 279] width 110 height 20
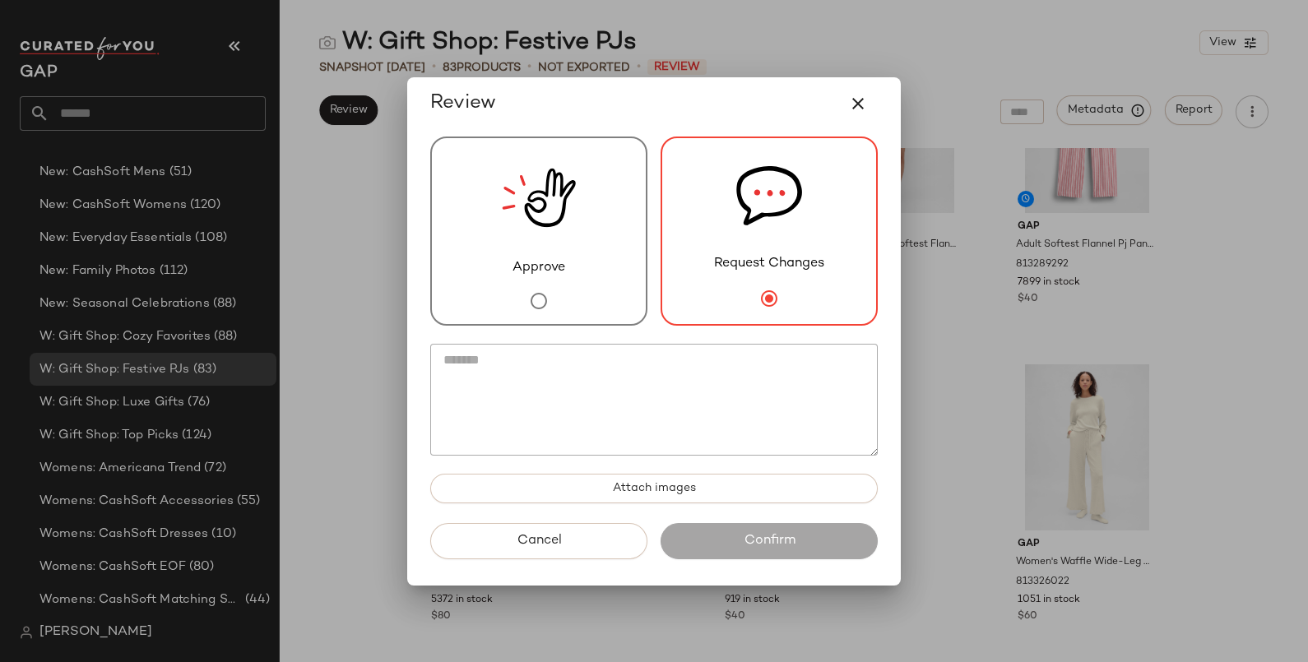
click at [716, 374] on textarea at bounding box center [653, 400] width 447 height 112
paste textarea "**********"
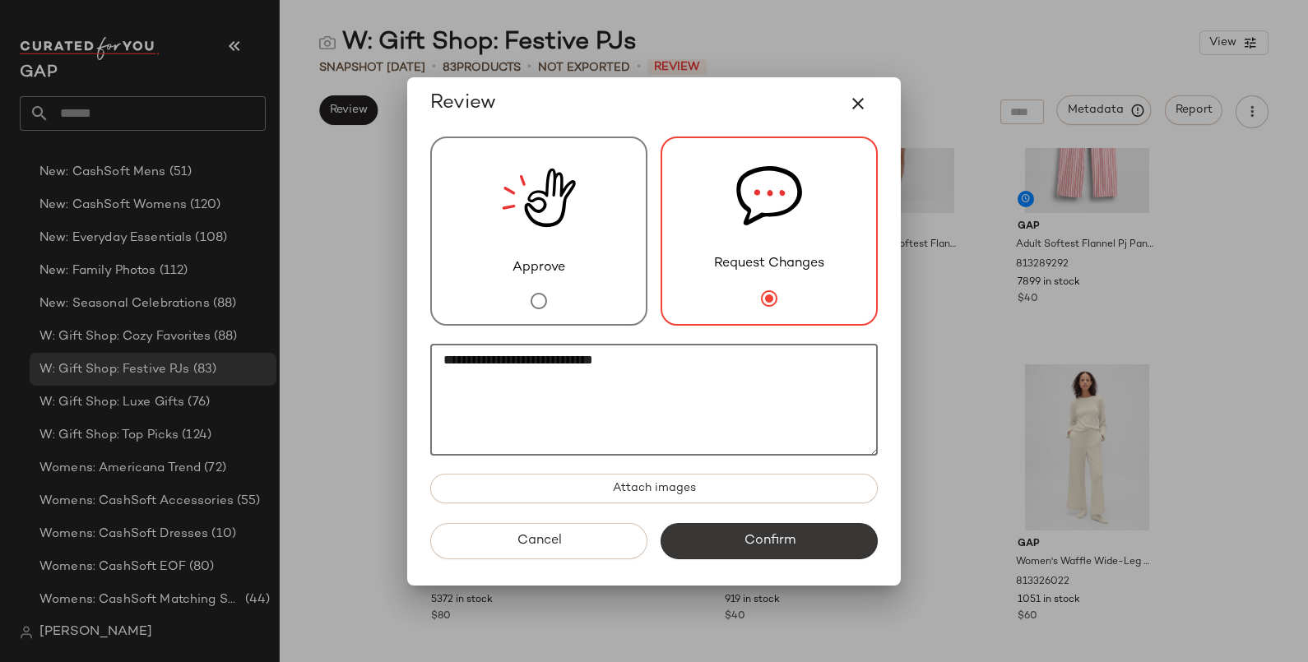
type textarea "**********"
click at [780, 539] on span "Confirm" at bounding box center [769, 541] width 52 height 16
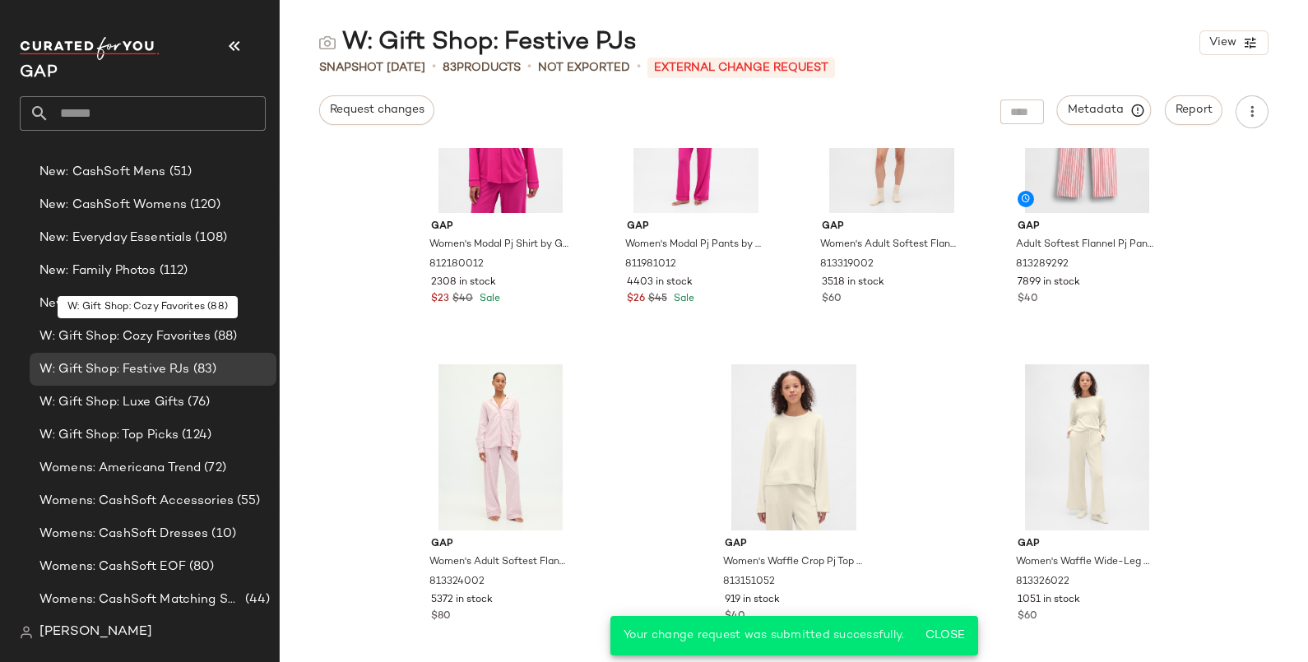
click at [153, 340] on span "W: Gift Shop: Cozy Favorites" at bounding box center [124, 336] width 171 height 19
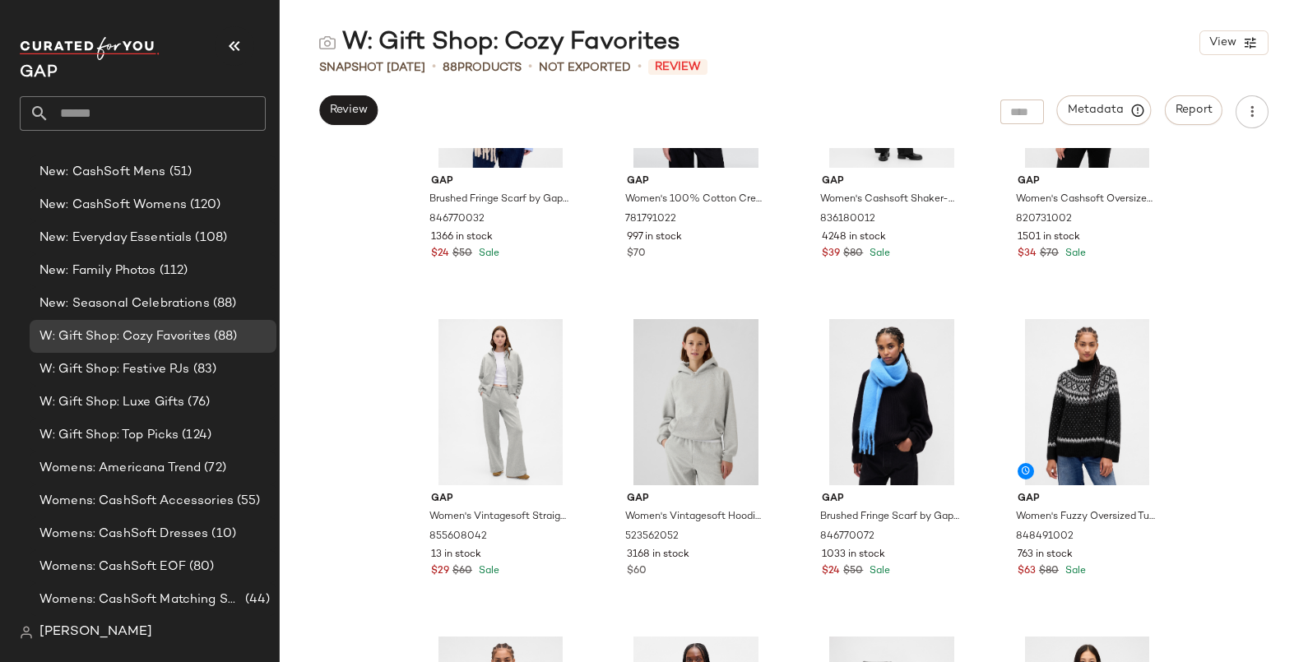
scroll to position [1760, 0]
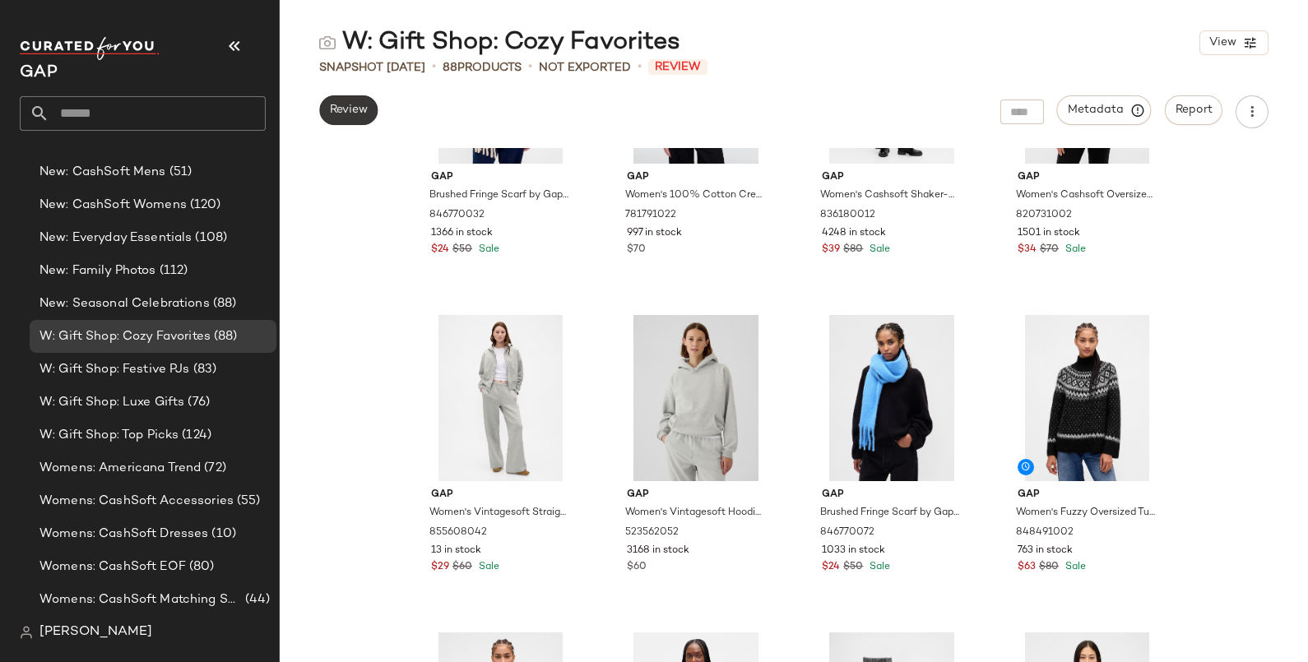
click at [366, 105] on span "Review" at bounding box center [348, 110] width 39 height 13
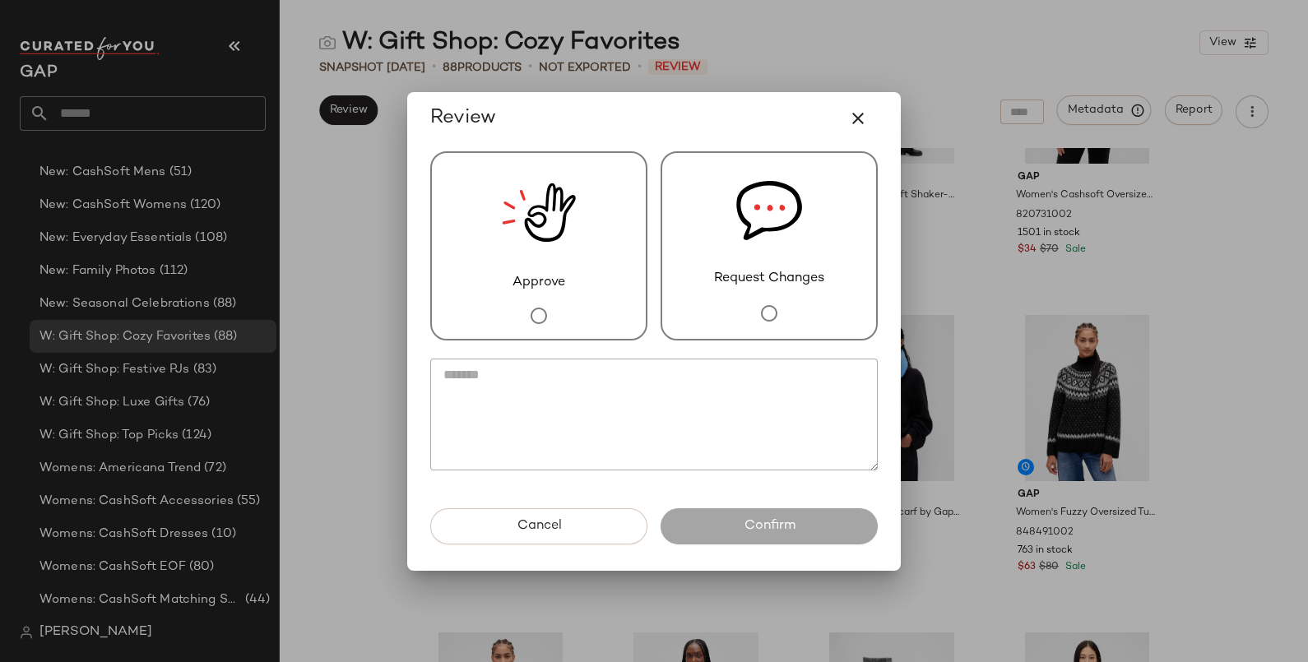
click at [707, 283] on div "Request Changes" at bounding box center [769, 245] width 217 height 189
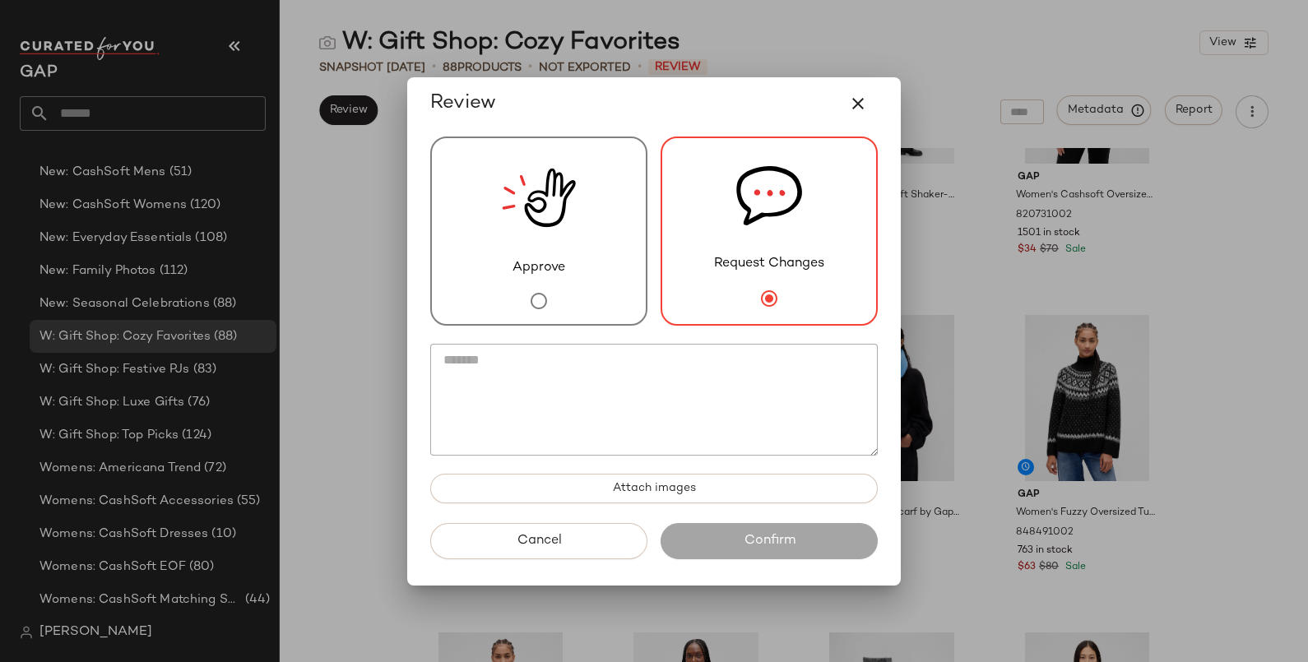
click at [647, 363] on textarea at bounding box center [653, 400] width 447 height 112
paste textarea "**********"
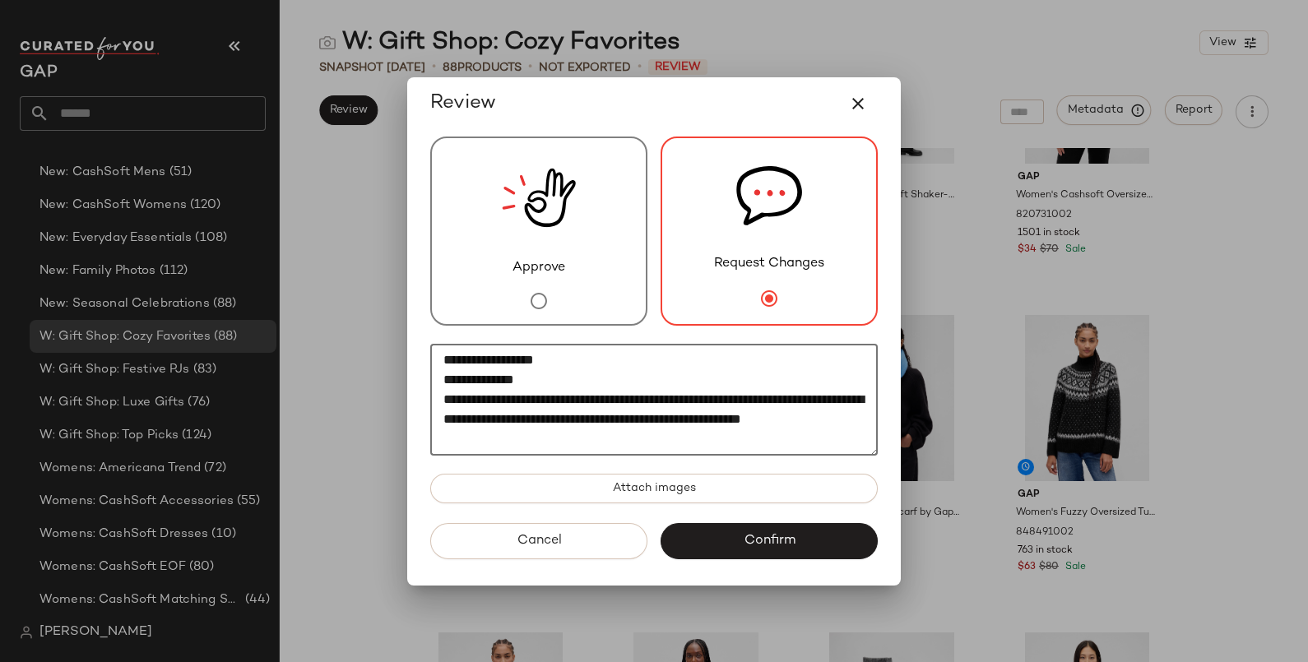
scroll to position [12, 0]
type textarea "**********"
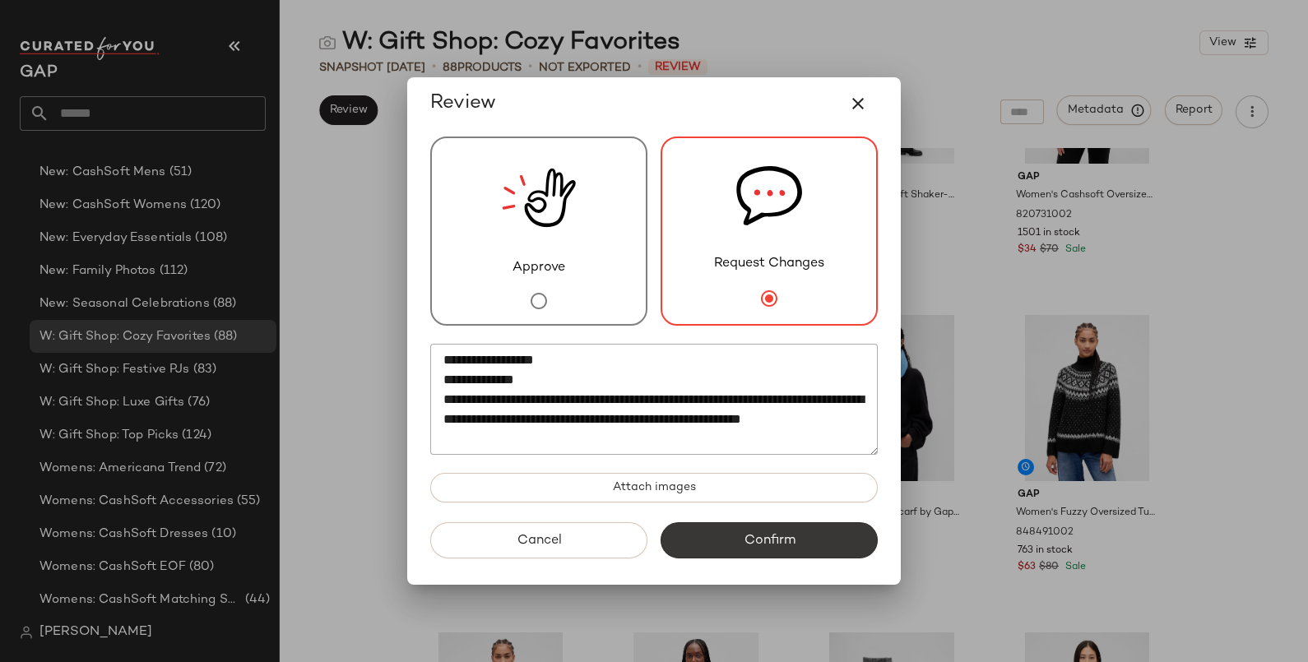
click at [743, 537] on span "Confirm" at bounding box center [769, 541] width 52 height 16
